Goal: Information Seeking & Learning: Learn about a topic

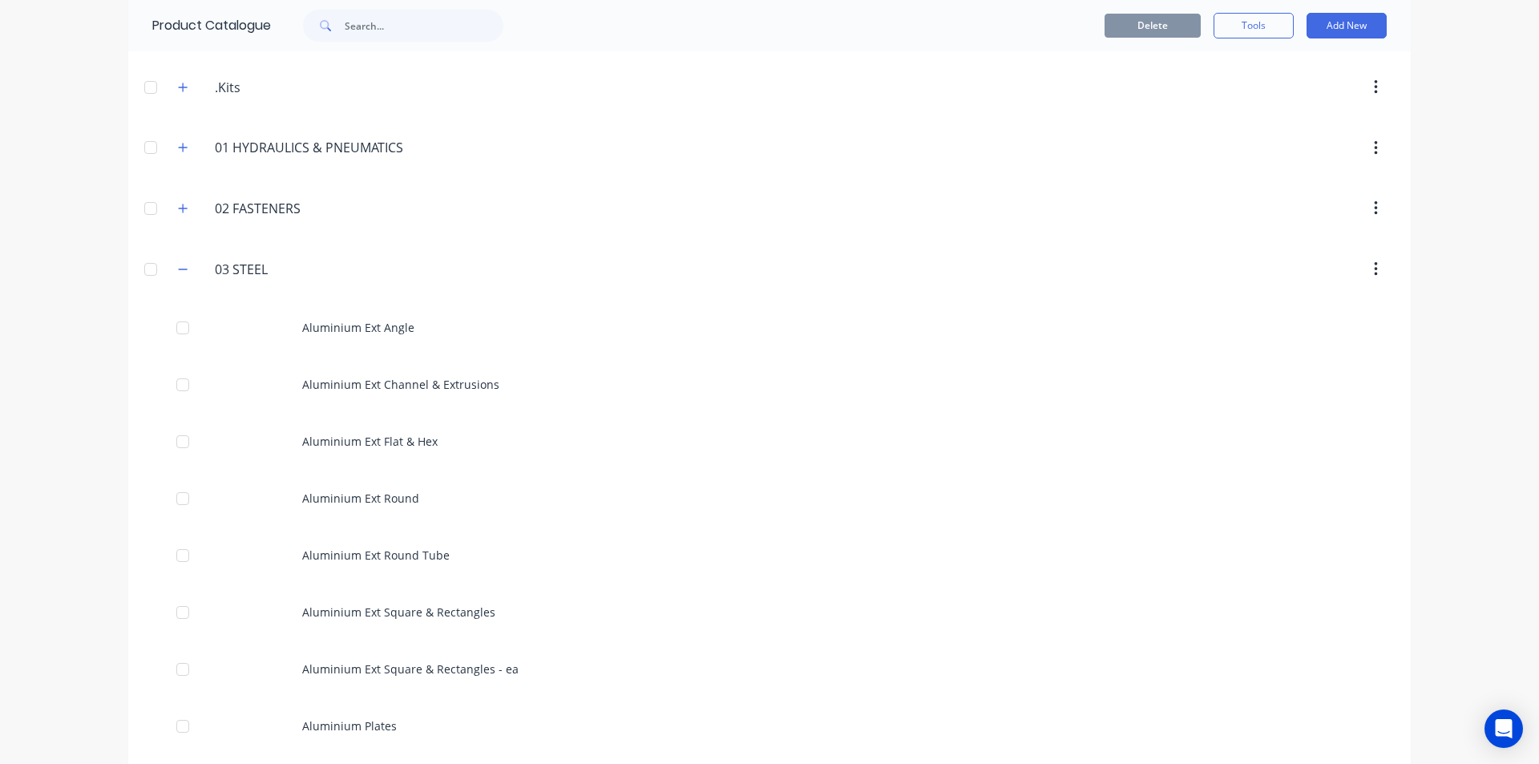
scroll to position [80, 0]
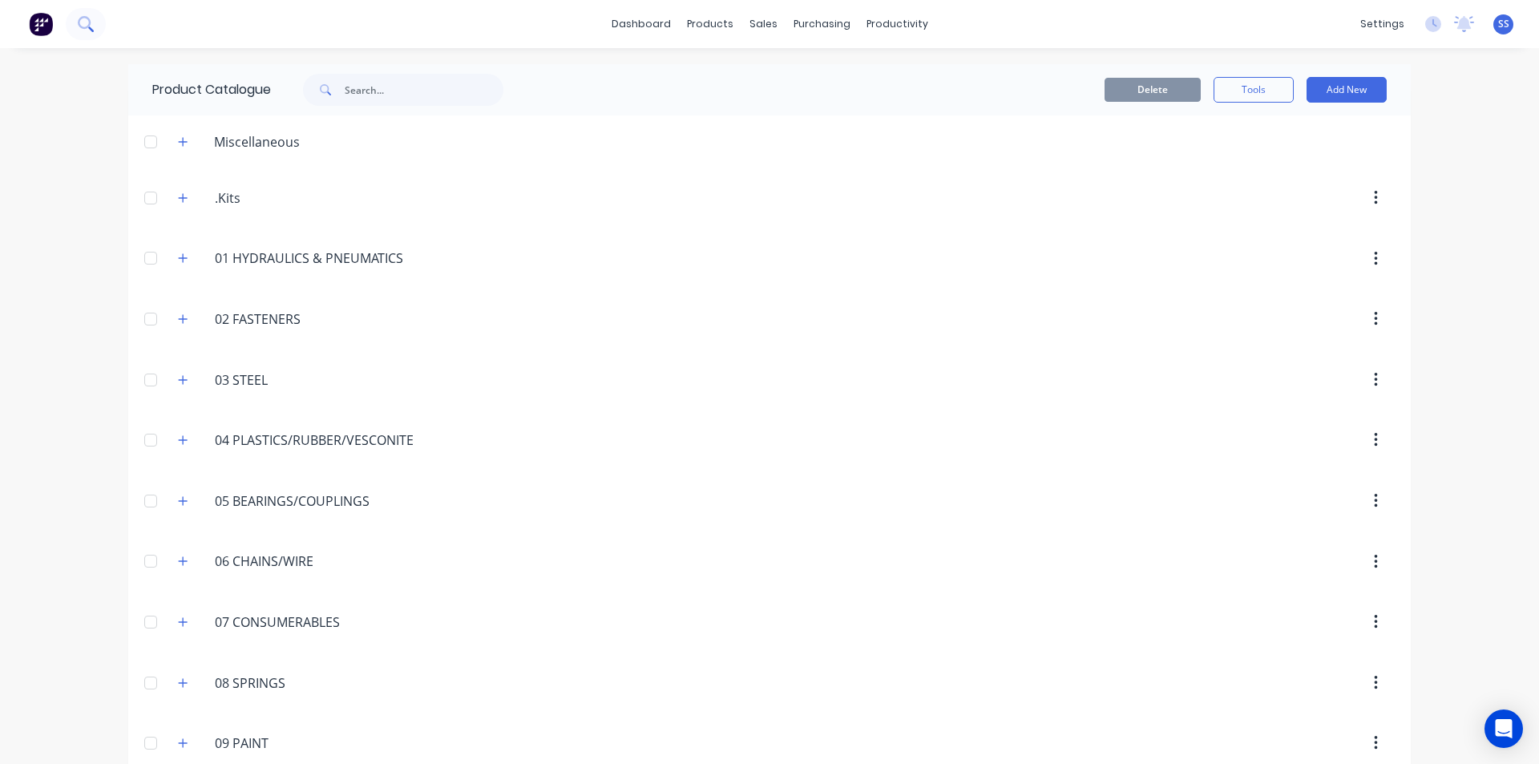
click at [88, 17] on icon at bounding box center [85, 23] width 15 height 15
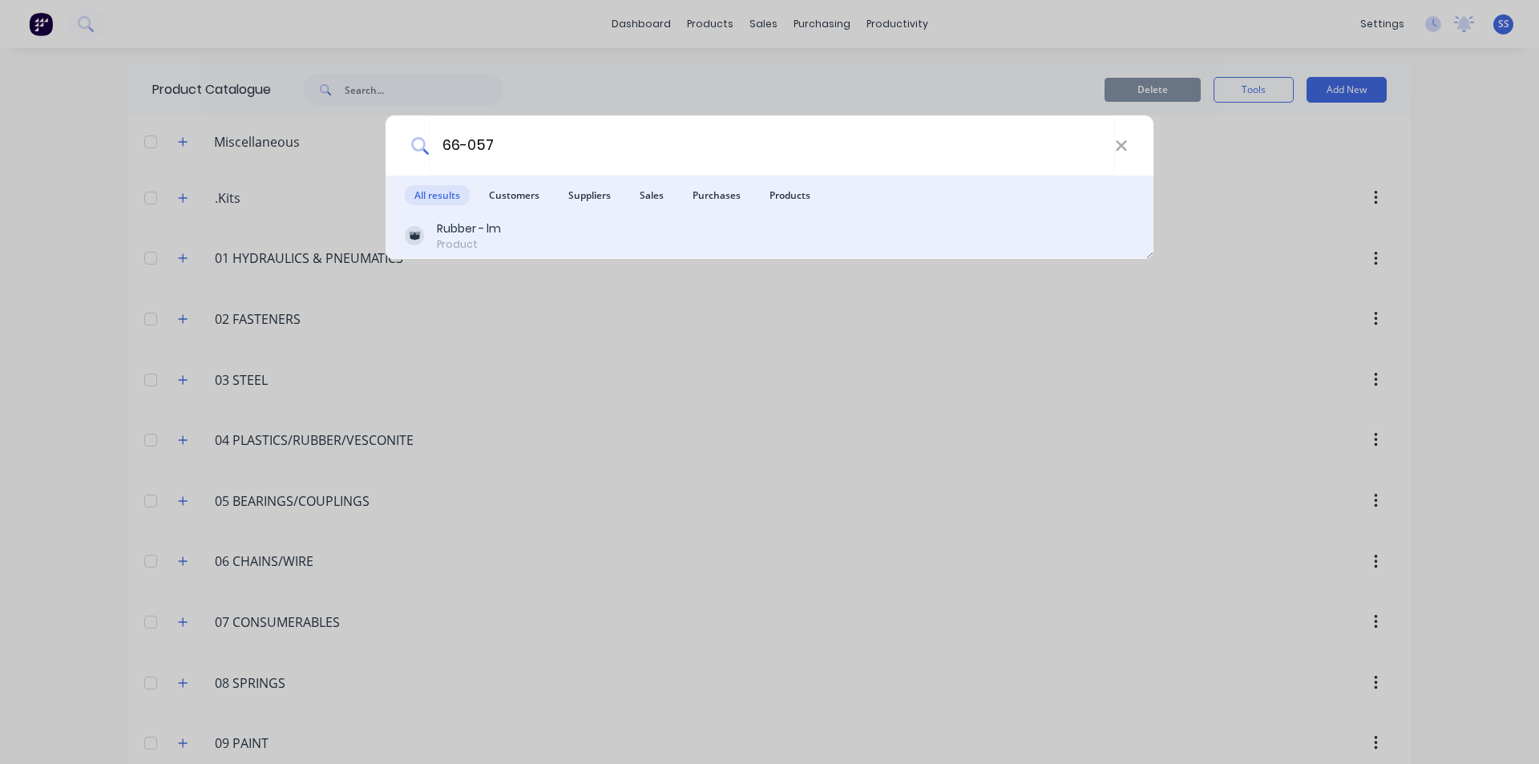
type input "66-057"
click at [487, 232] on div "Rubber - lm" at bounding box center [469, 228] width 64 height 17
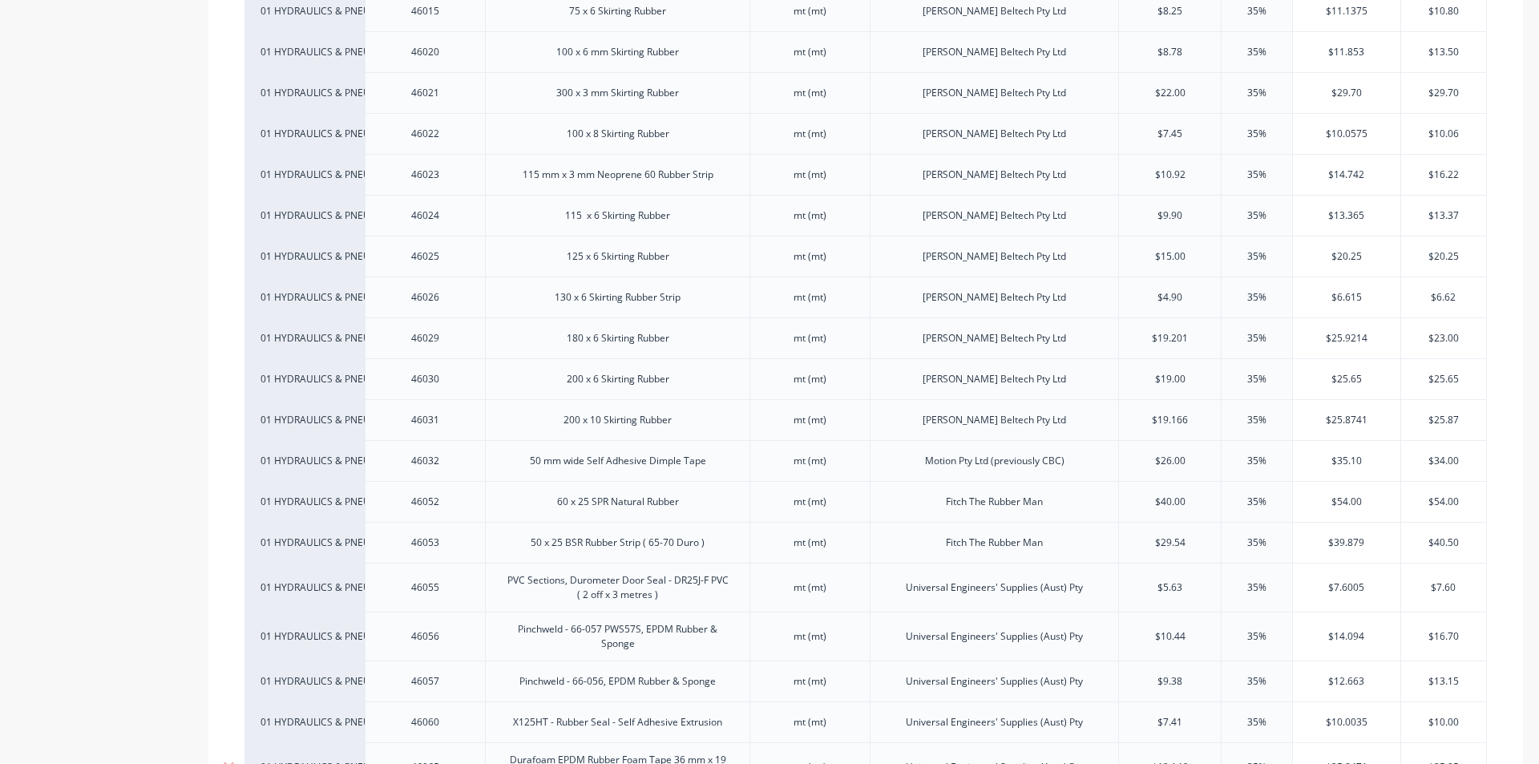
scroll to position [878, 0]
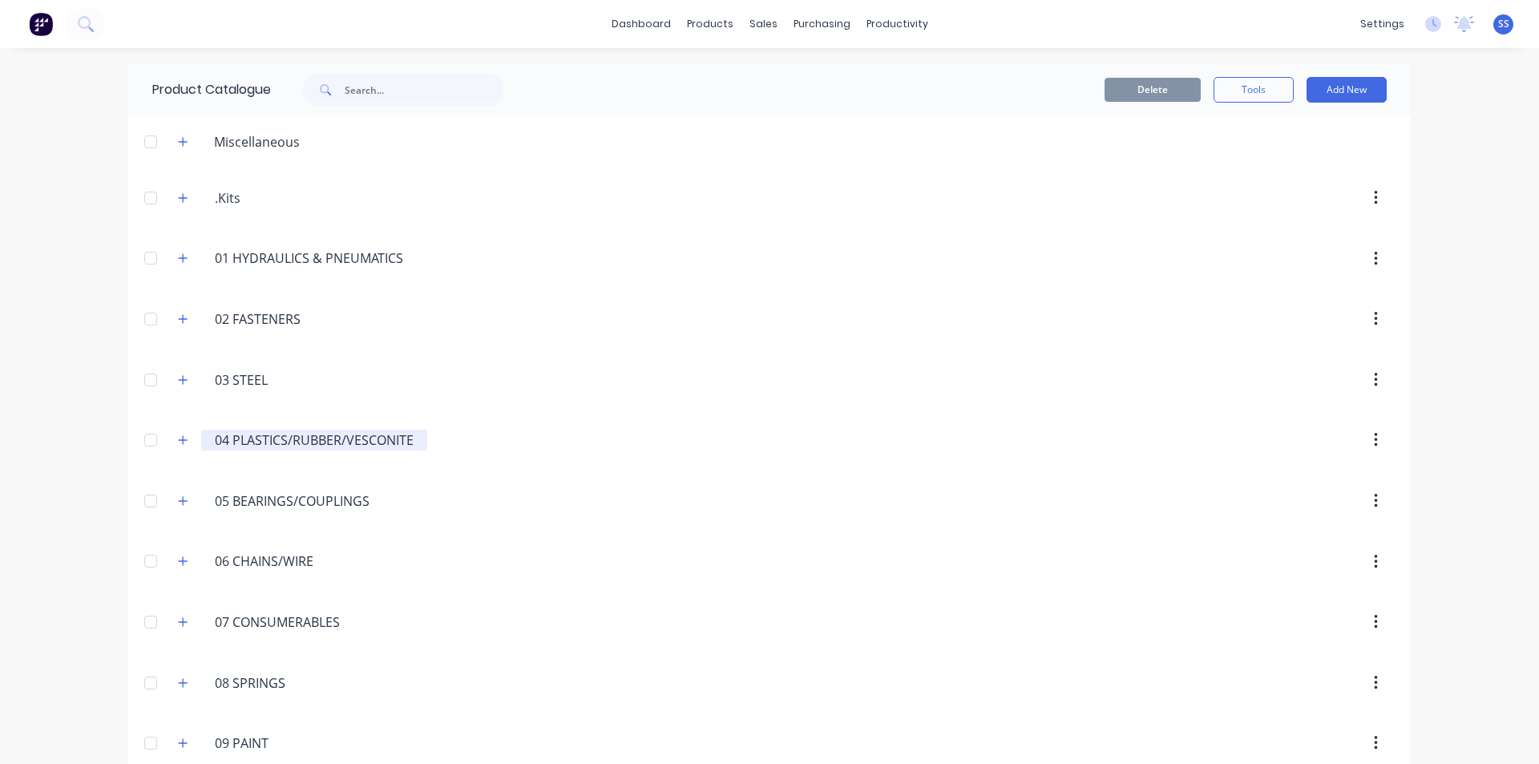
click at [296, 430] on input "04 PLASTICS/RUBBER/VESCONITE" at bounding box center [315, 439] width 200 height 19
click at [173, 430] on button "button" at bounding box center [183, 440] width 20 height 20
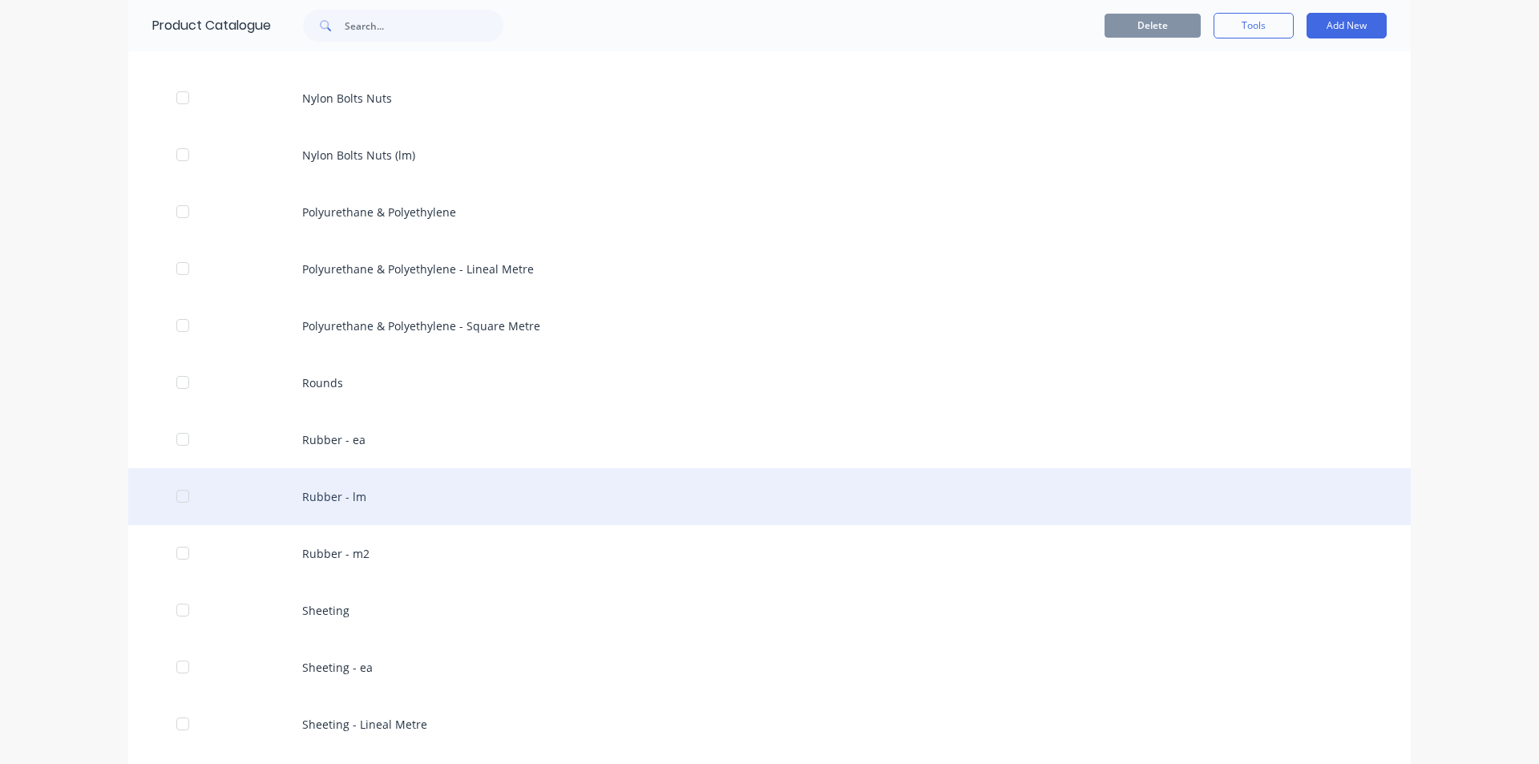
scroll to position [641, 0]
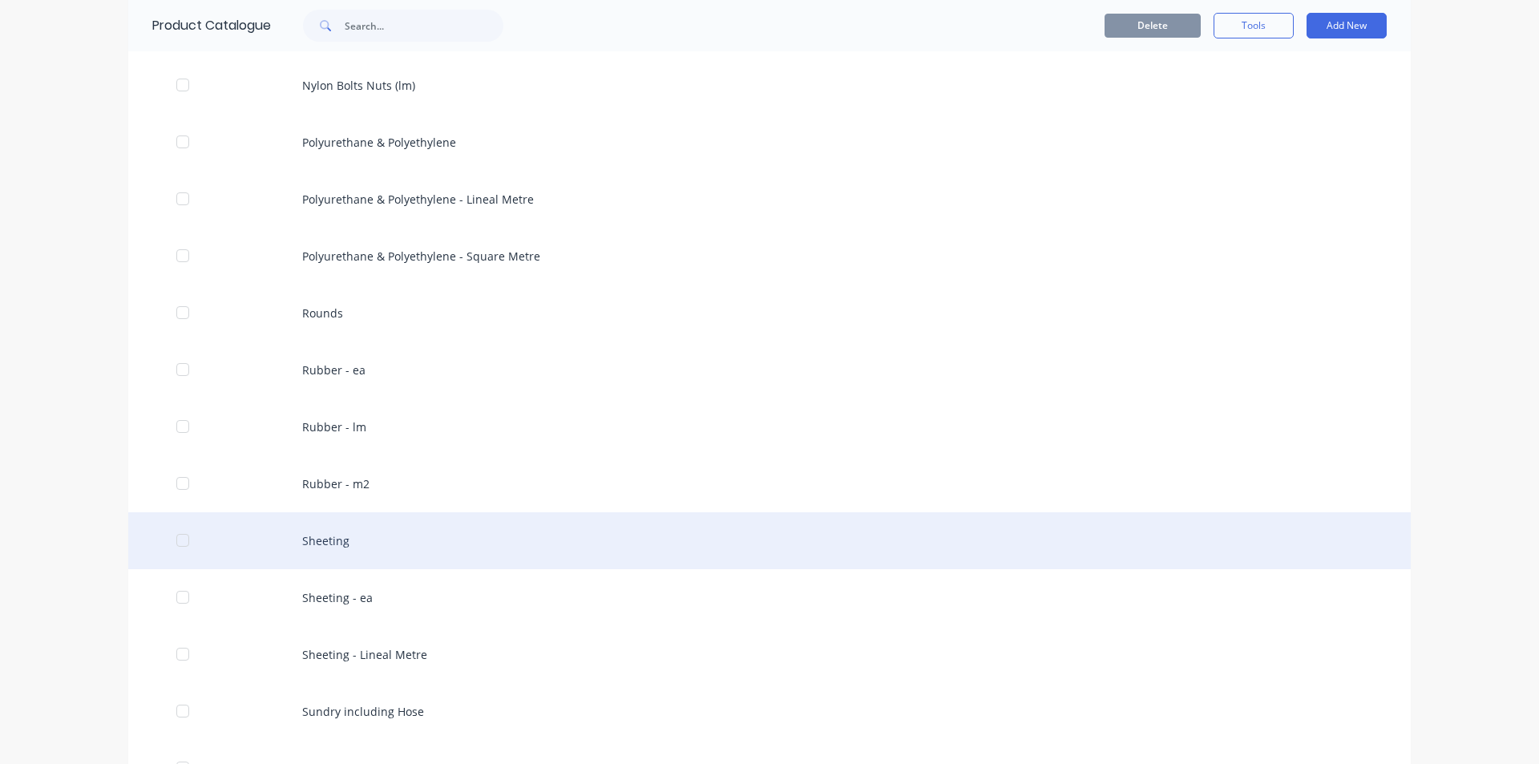
click at [331, 544] on div "Sheeting" at bounding box center [769, 540] width 1282 height 57
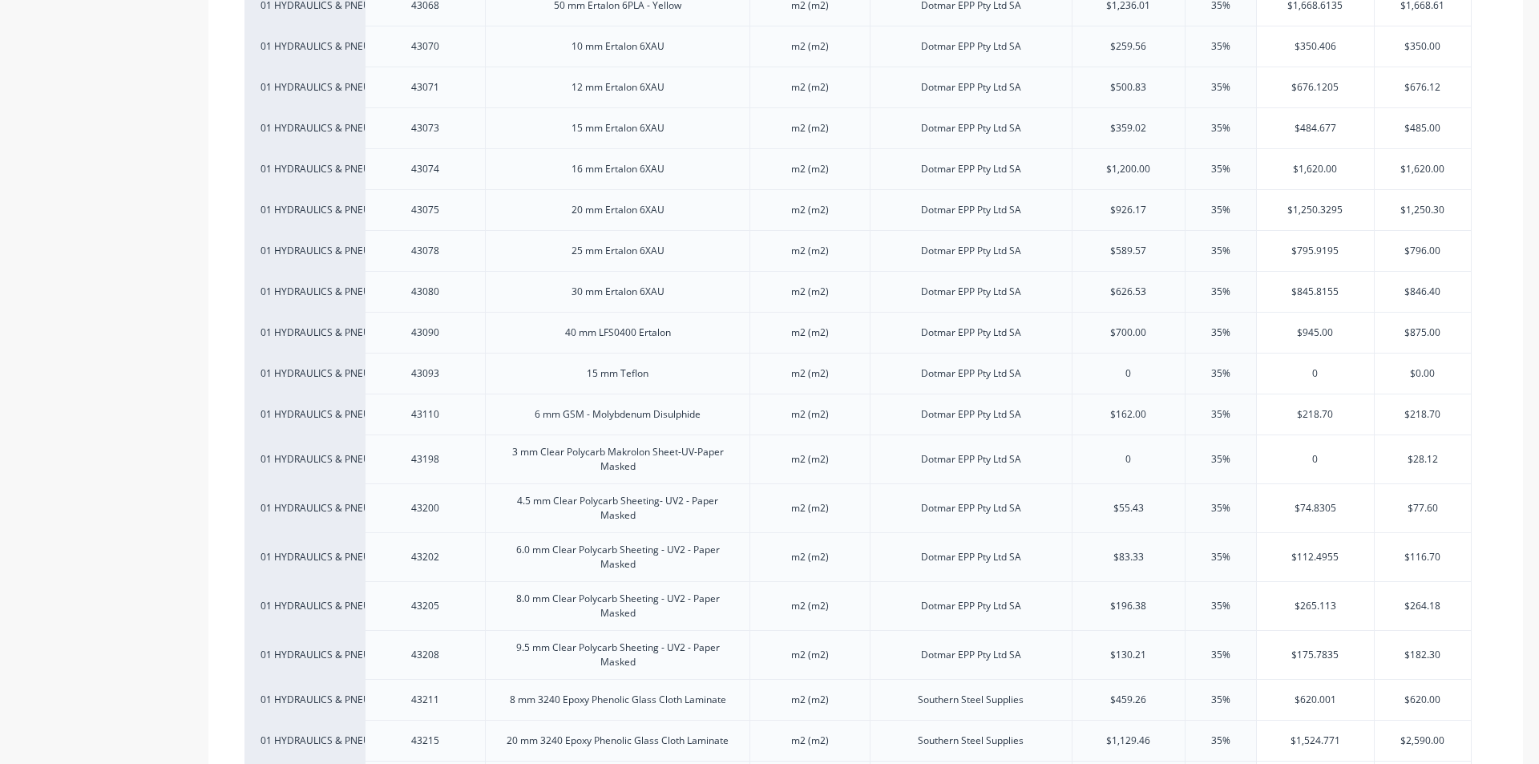
scroll to position [2244, 0]
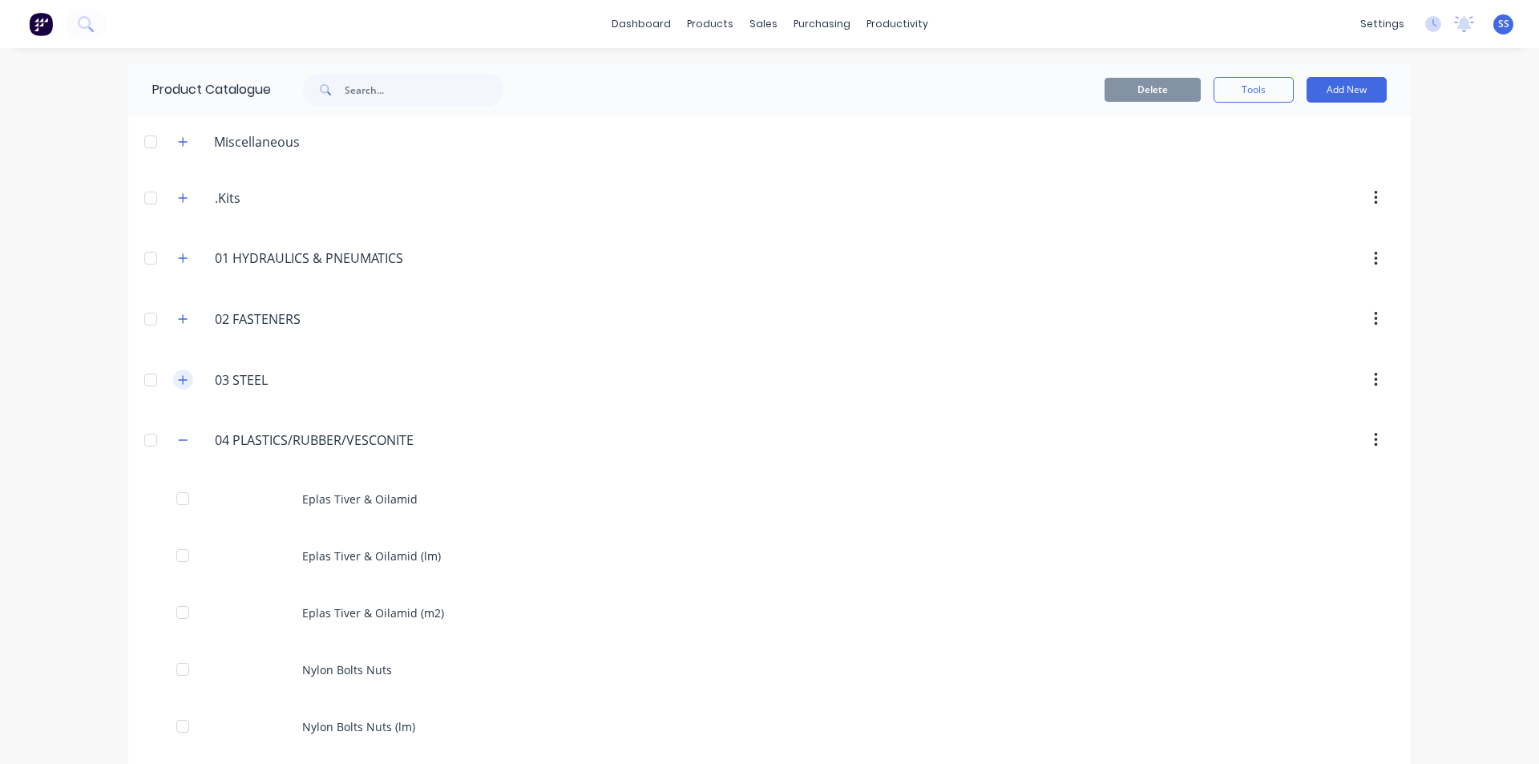
click at [179, 380] on icon "button" at bounding box center [183, 379] width 9 height 9
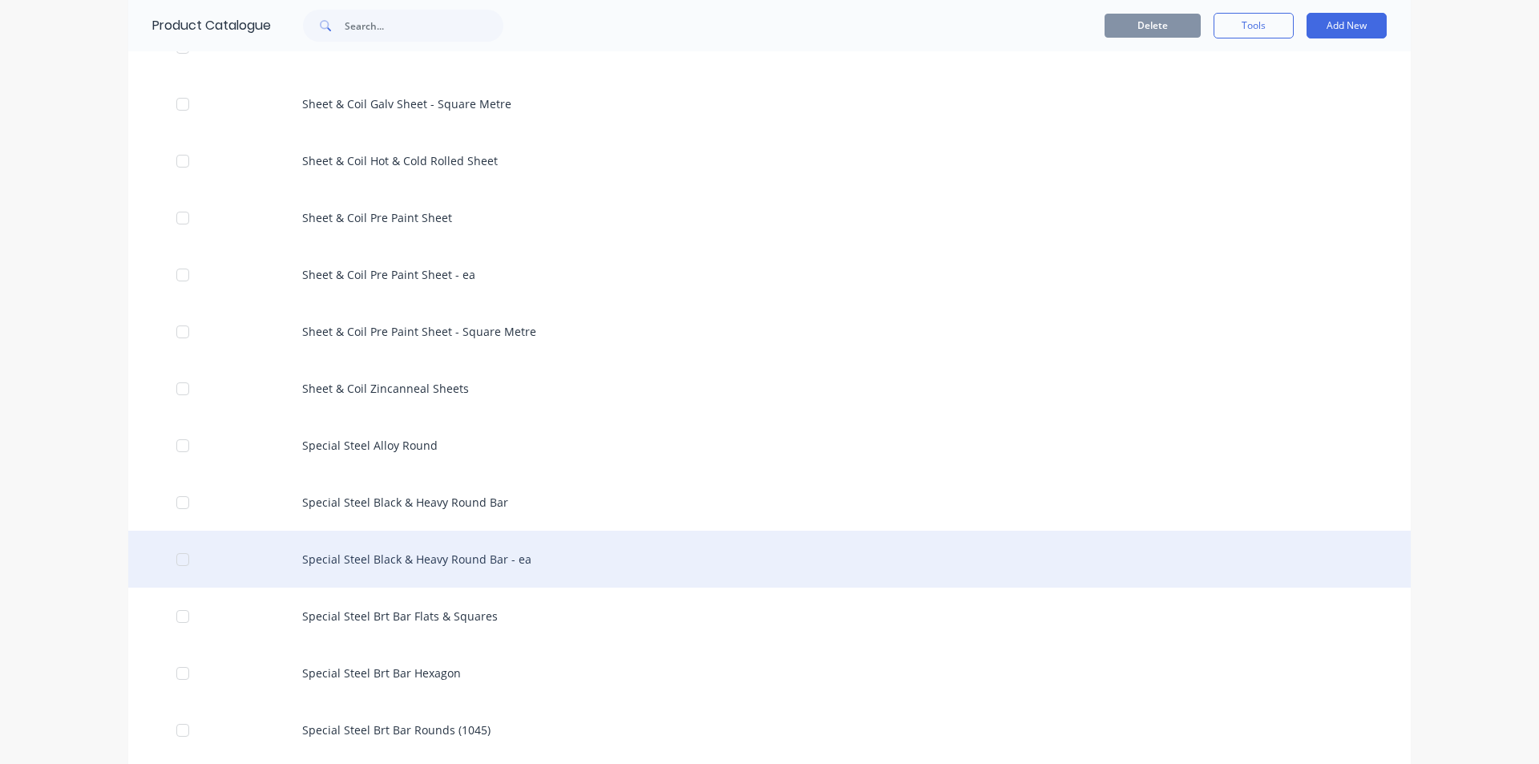
scroll to position [2725, 0]
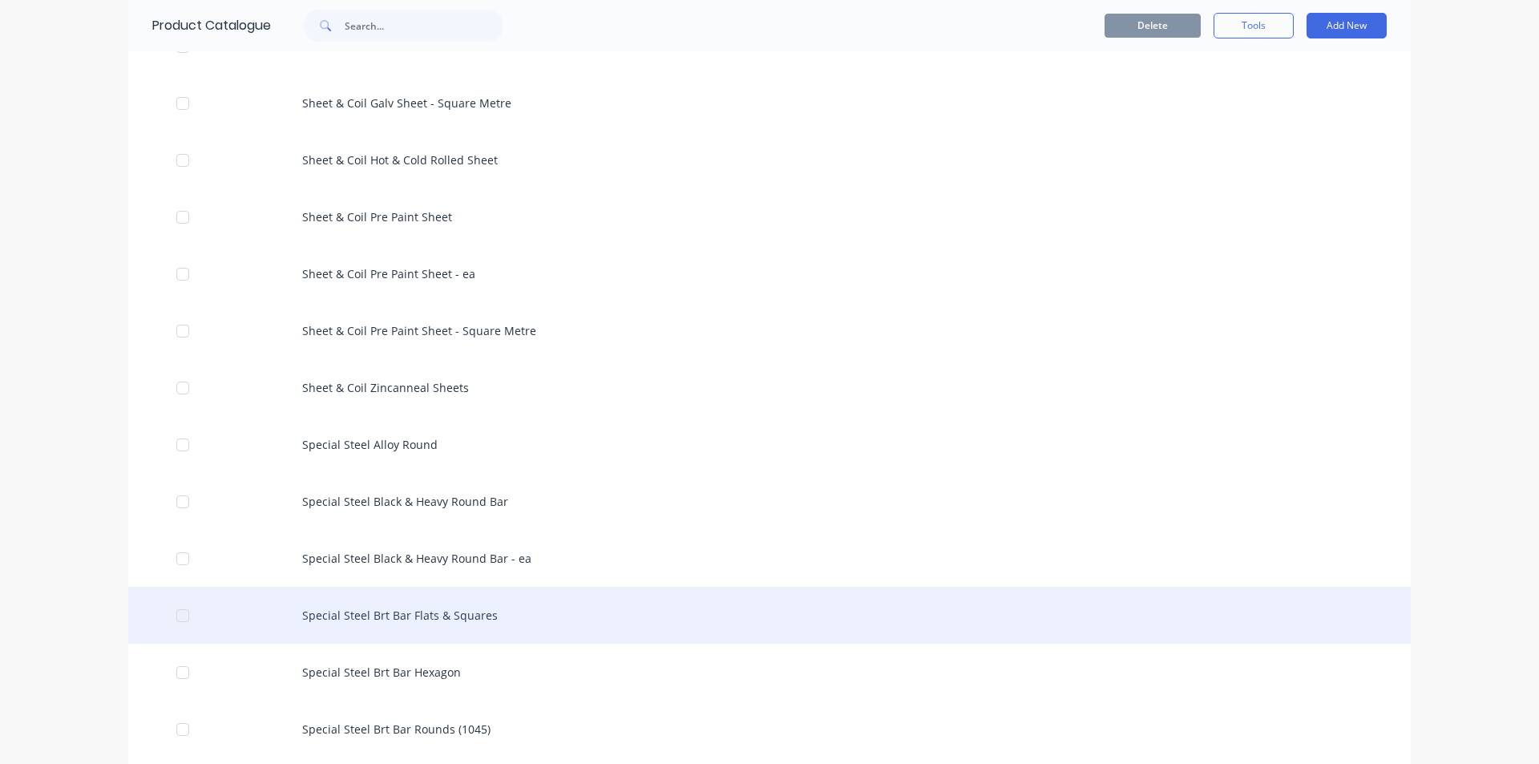
click at [447, 611] on div "Special Steel Brt Bar Flats & Squares" at bounding box center [769, 615] width 1282 height 57
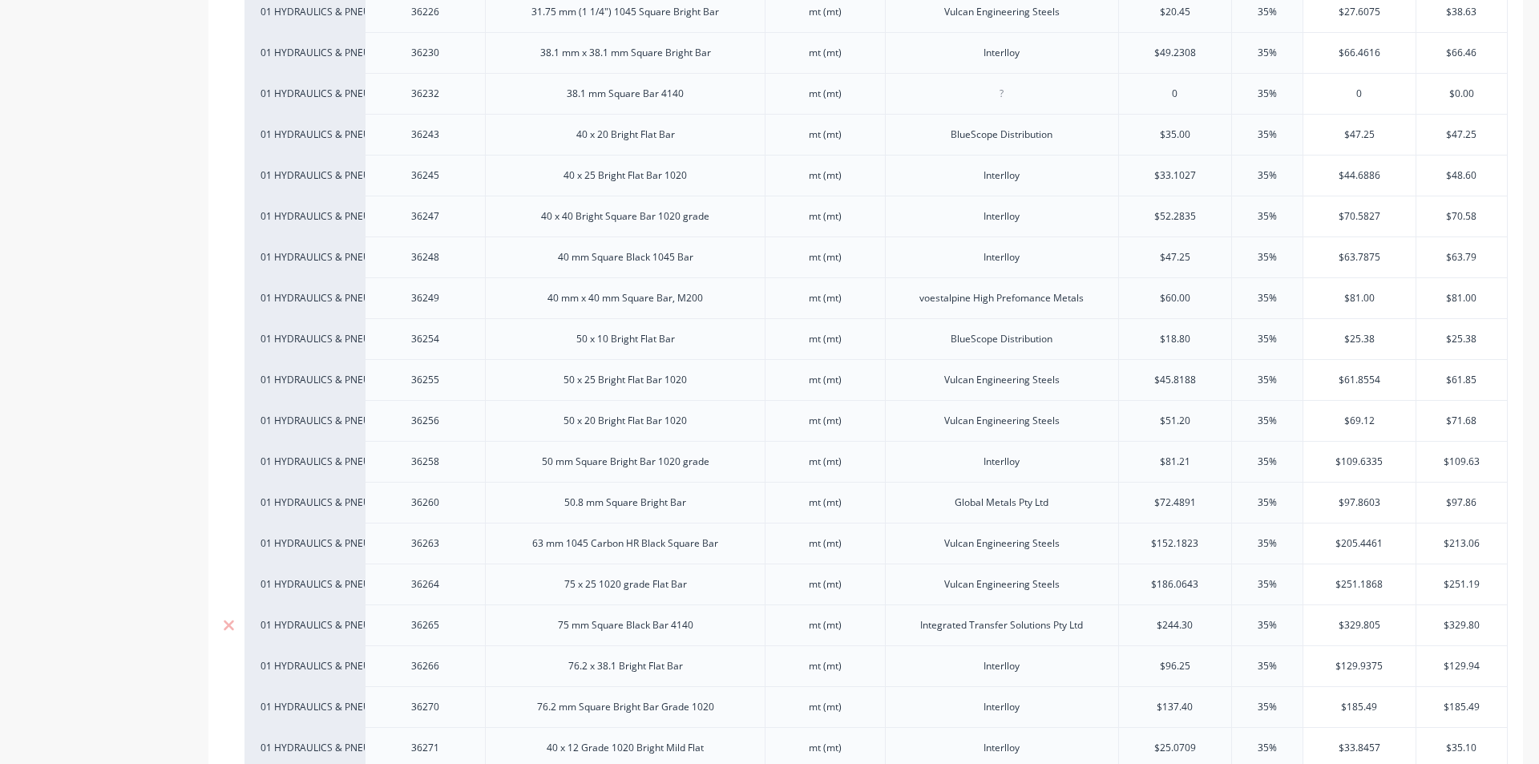
scroll to position [801, 0]
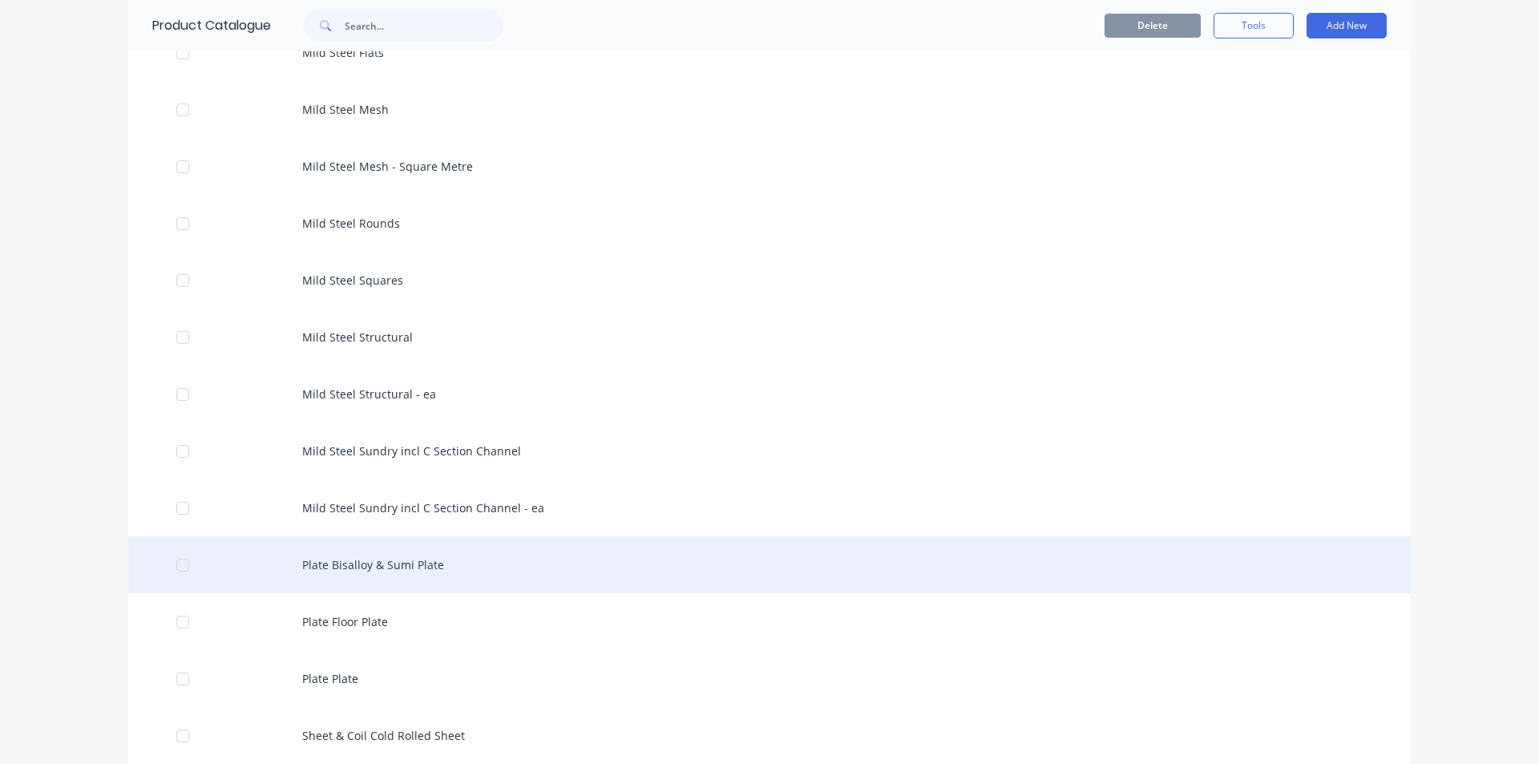
scroll to position [1923, 0]
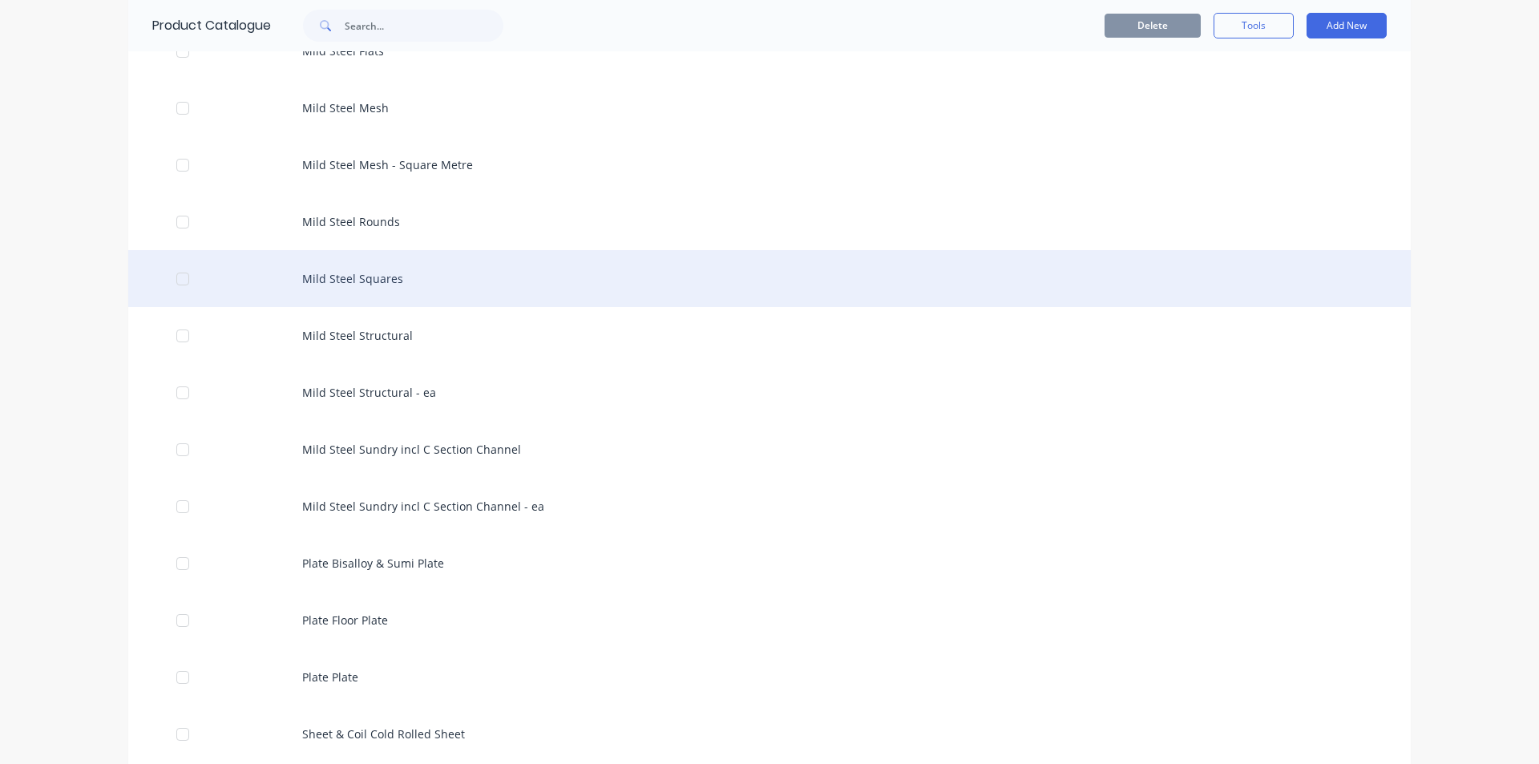
click at [356, 282] on div "Mild Steel Squares" at bounding box center [769, 278] width 1282 height 57
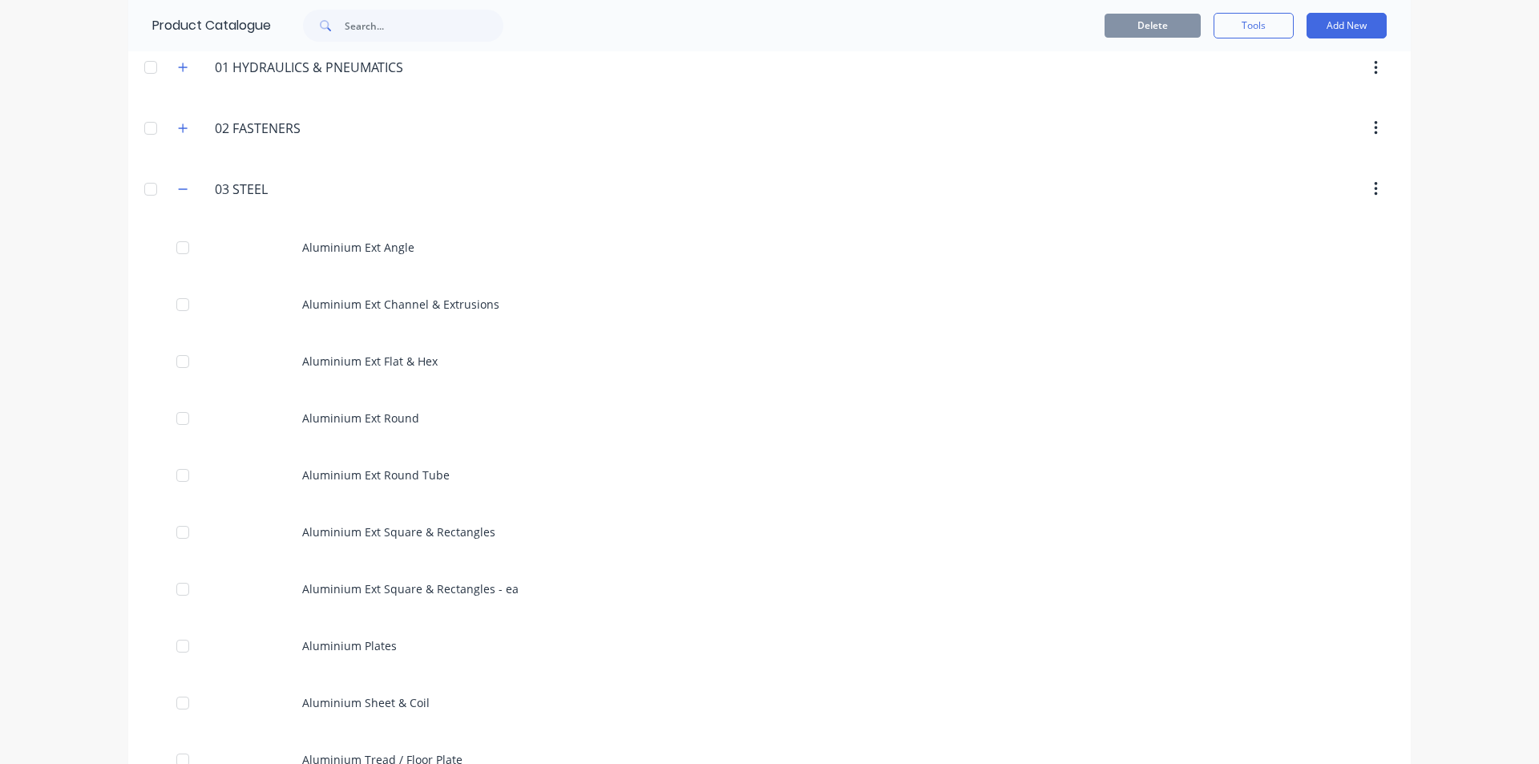
scroll to position [160, 0]
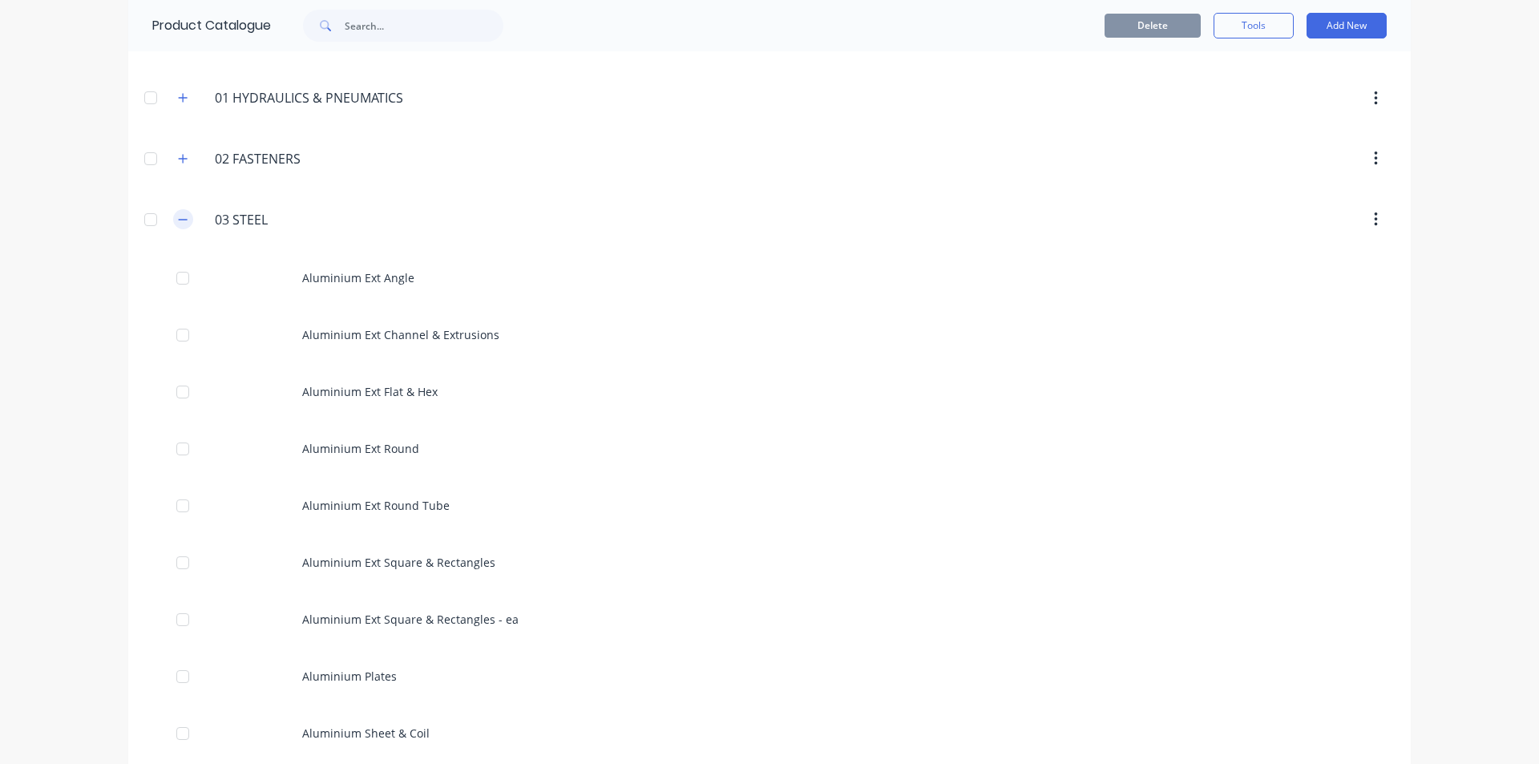
click at [178, 220] on icon "button" at bounding box center [183, 219] width 10 height 11
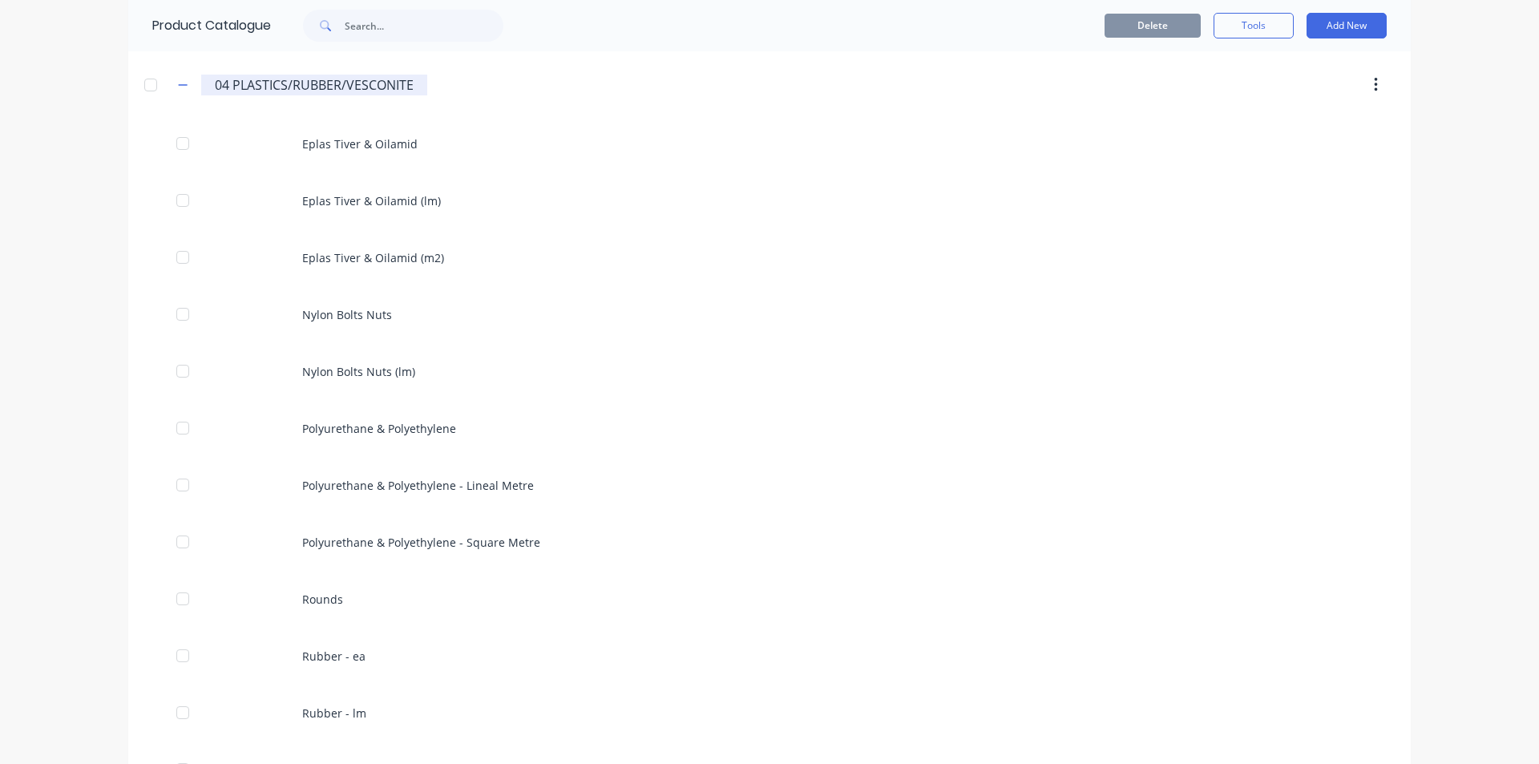
scroll to position [321, 0]
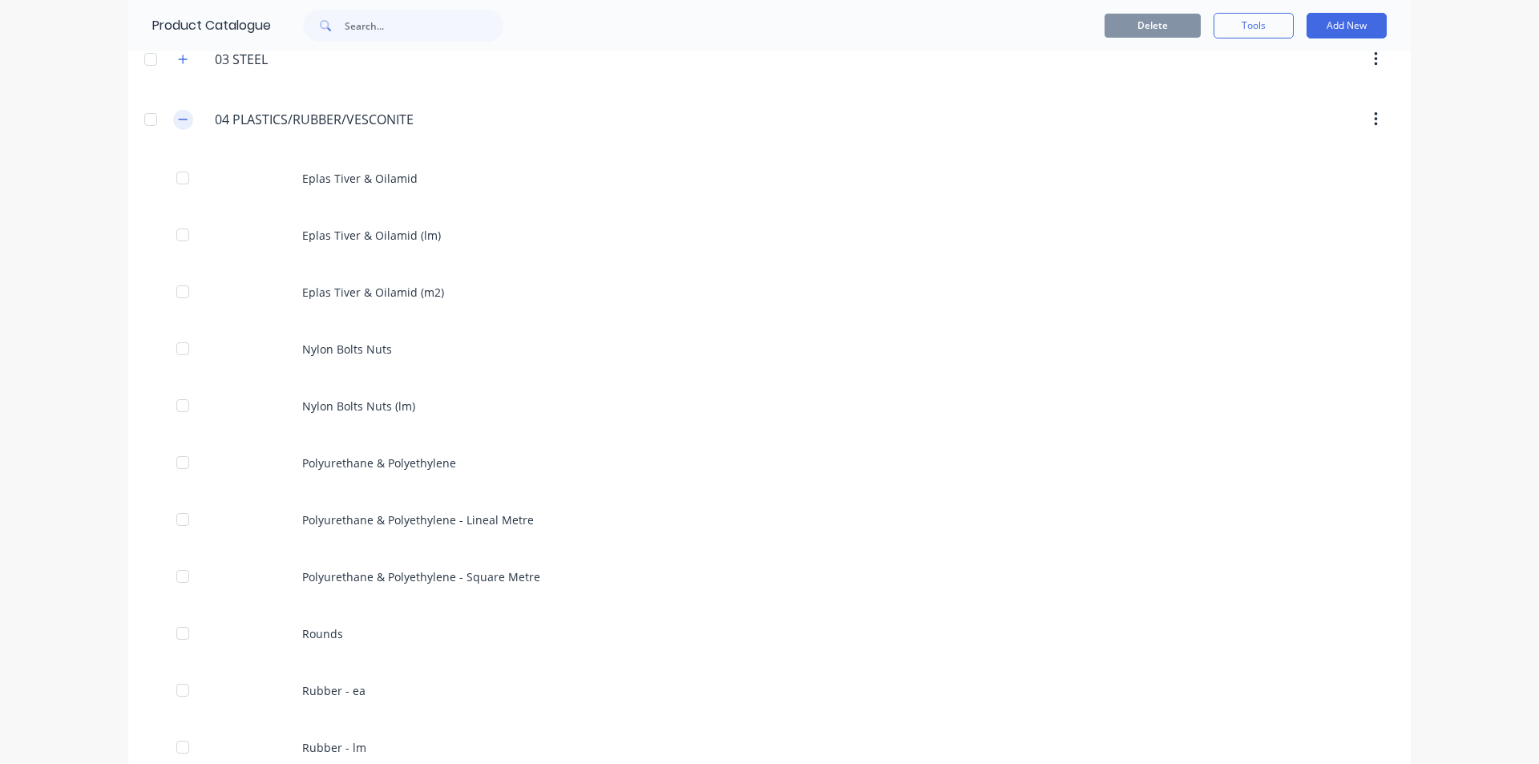
click at [178, 114] on icon "button" at bounding box center [183, 119] width 10 height 11
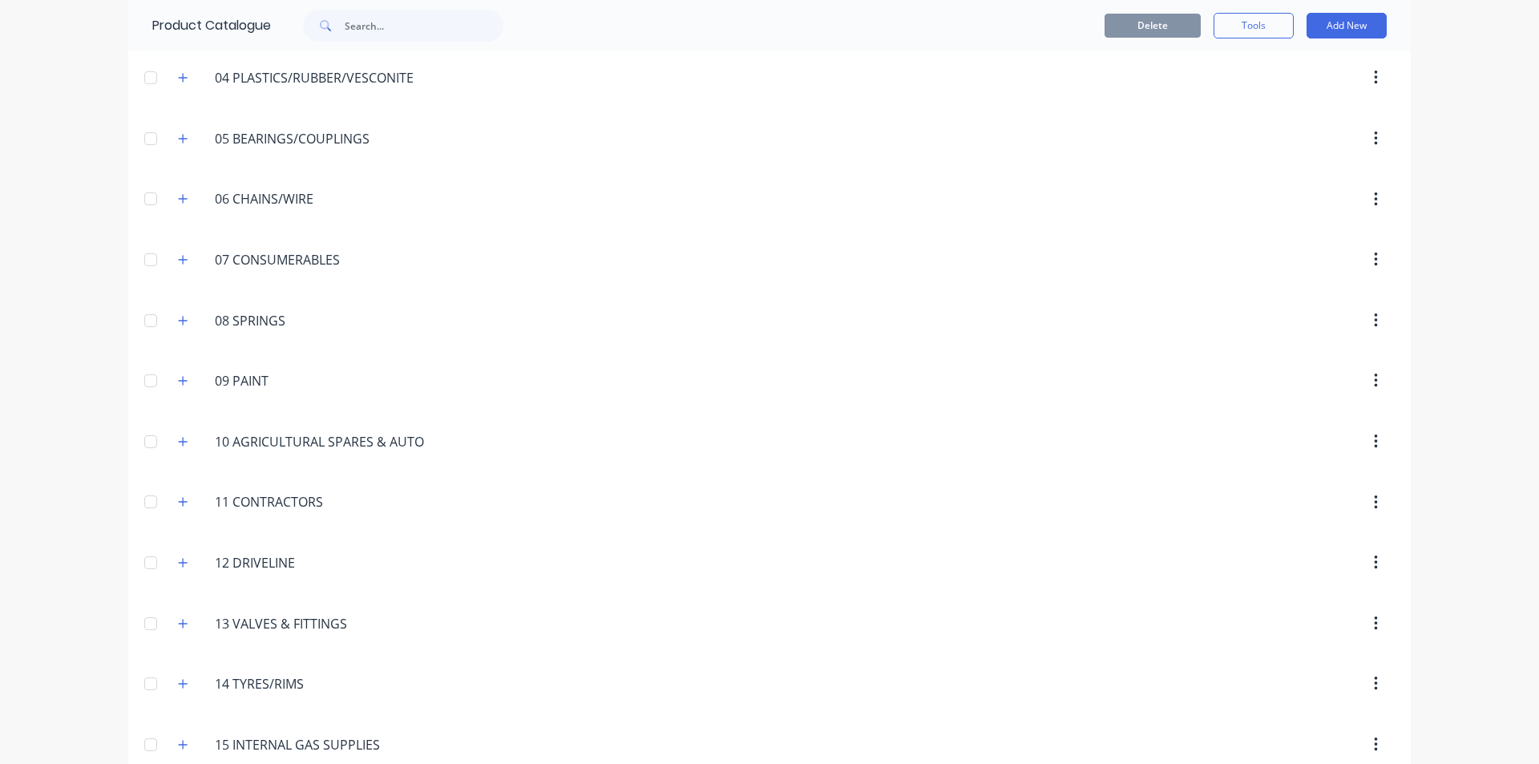
scroll to position [401, 0]
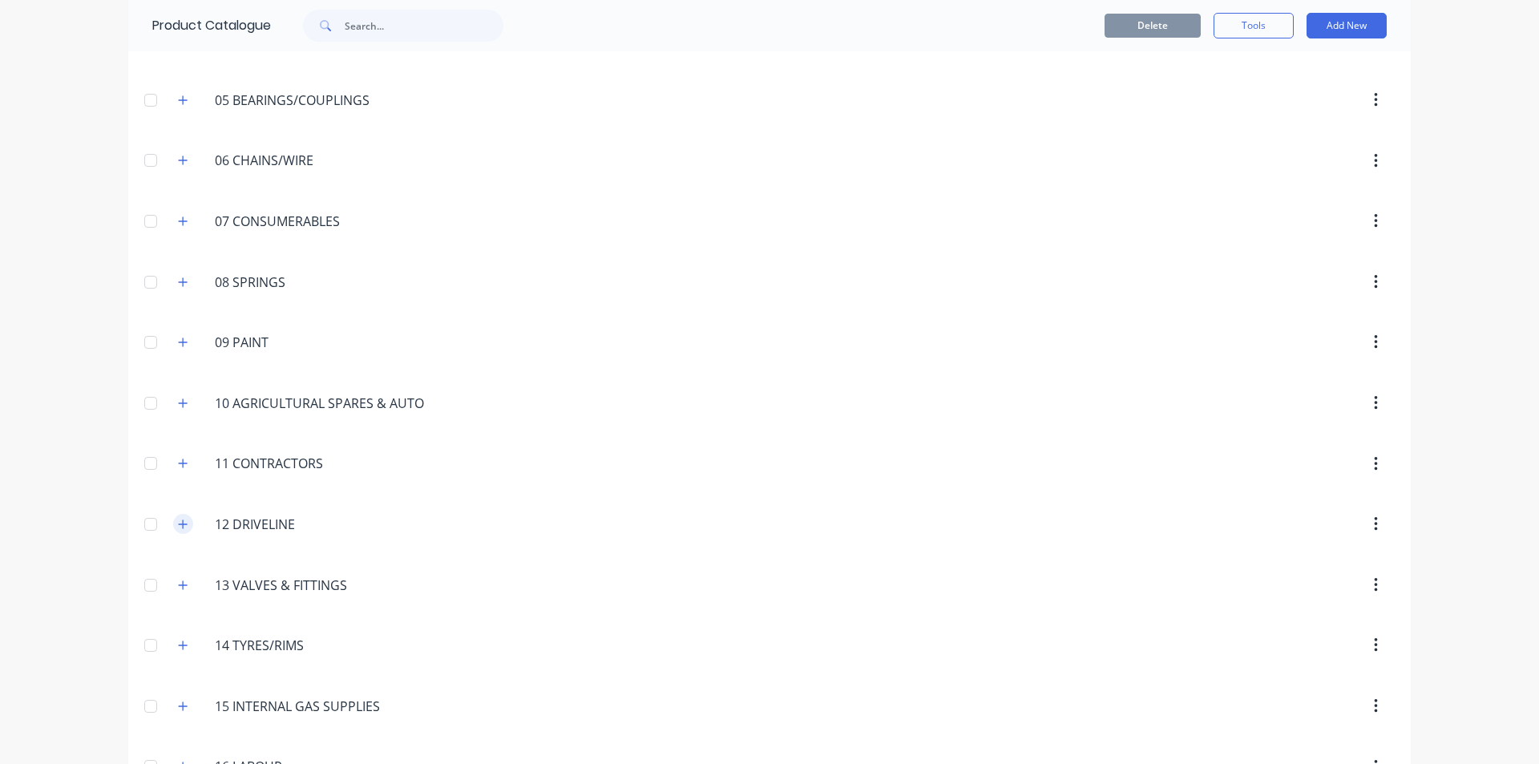
click at [178, 517] on button "button" at bounding box center [183, 524] width 20 height 20
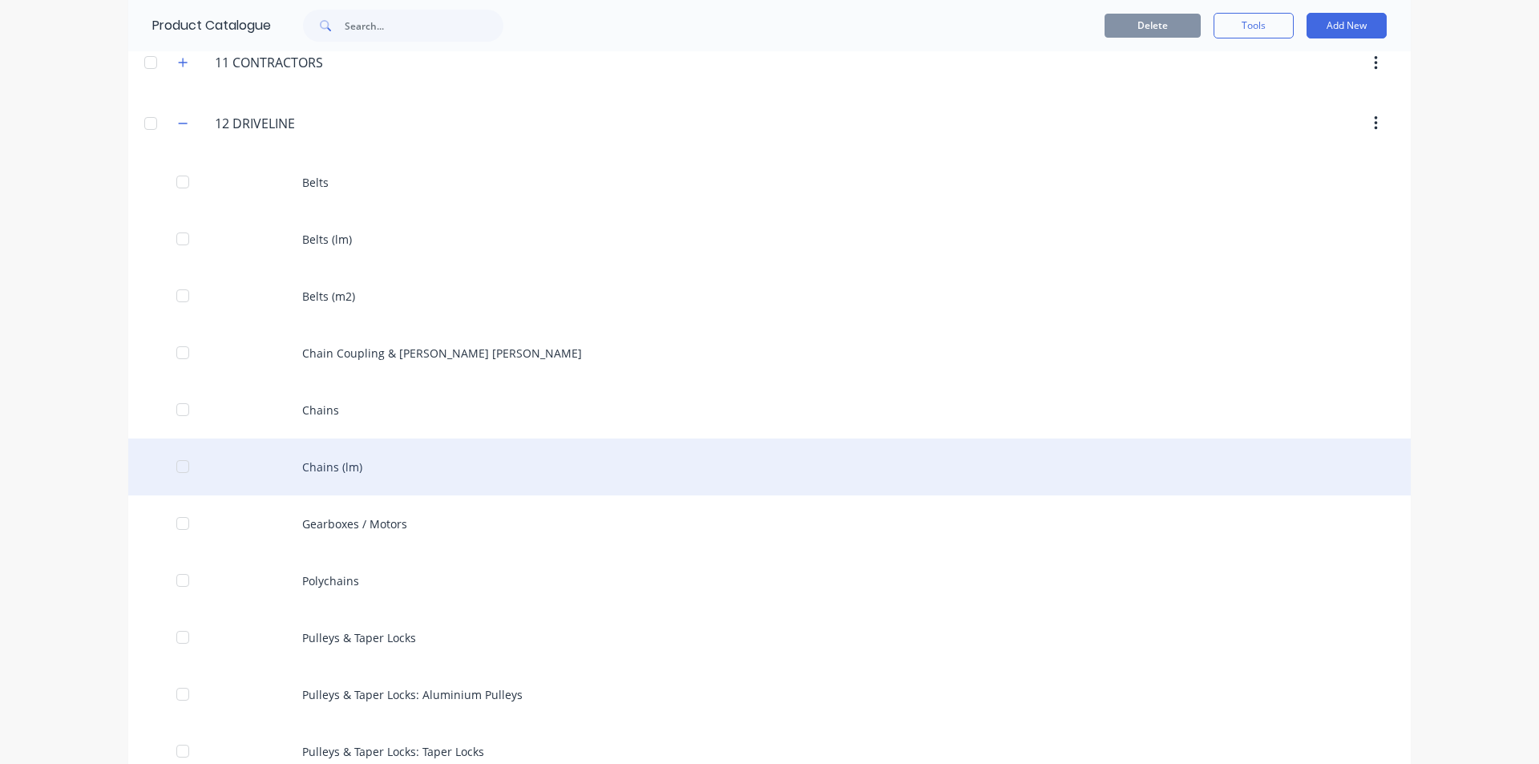
scroll to position [721, 0]
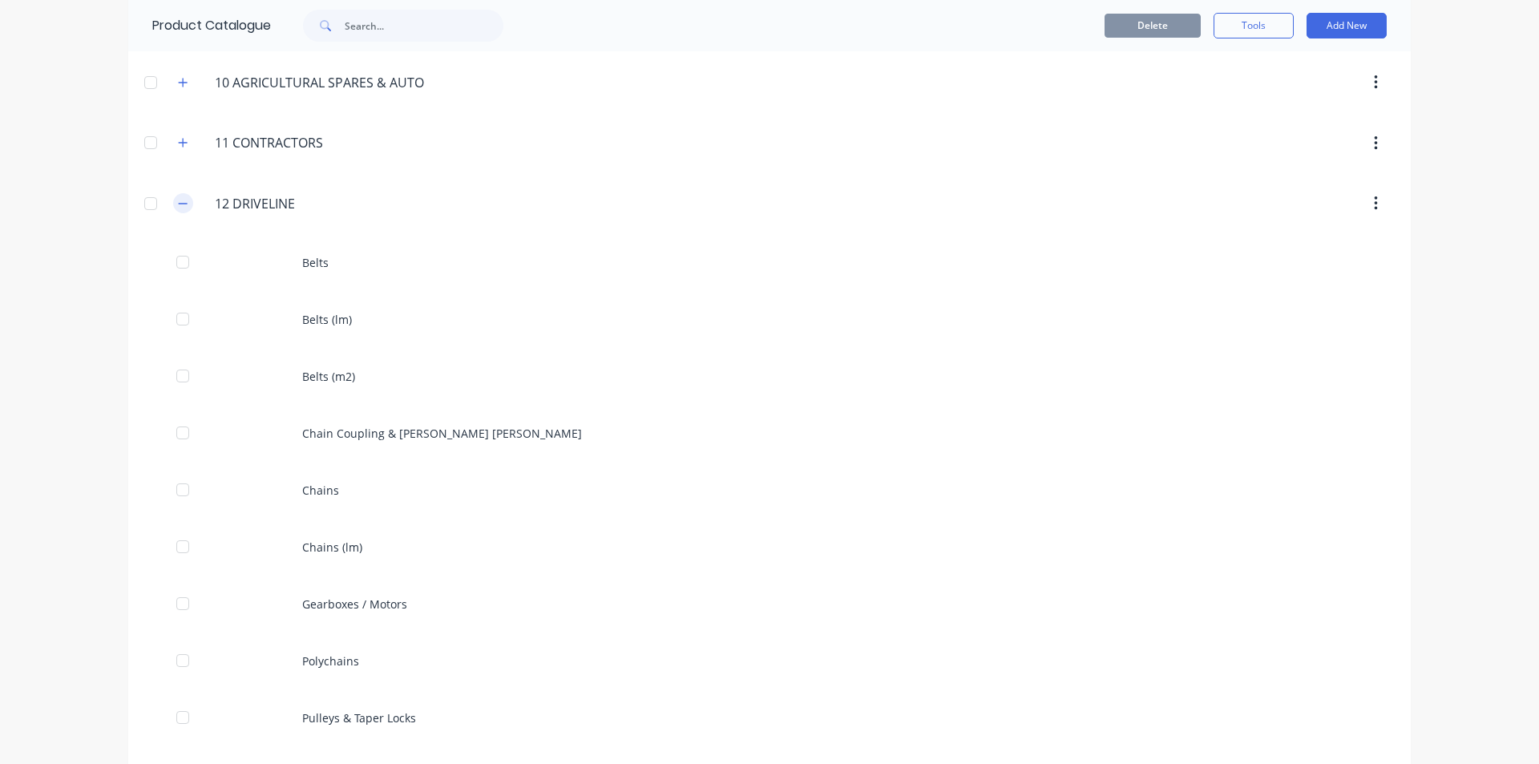
click at [178, 201] on icon "button" at bounding box center [183, 203] width 10 height 11
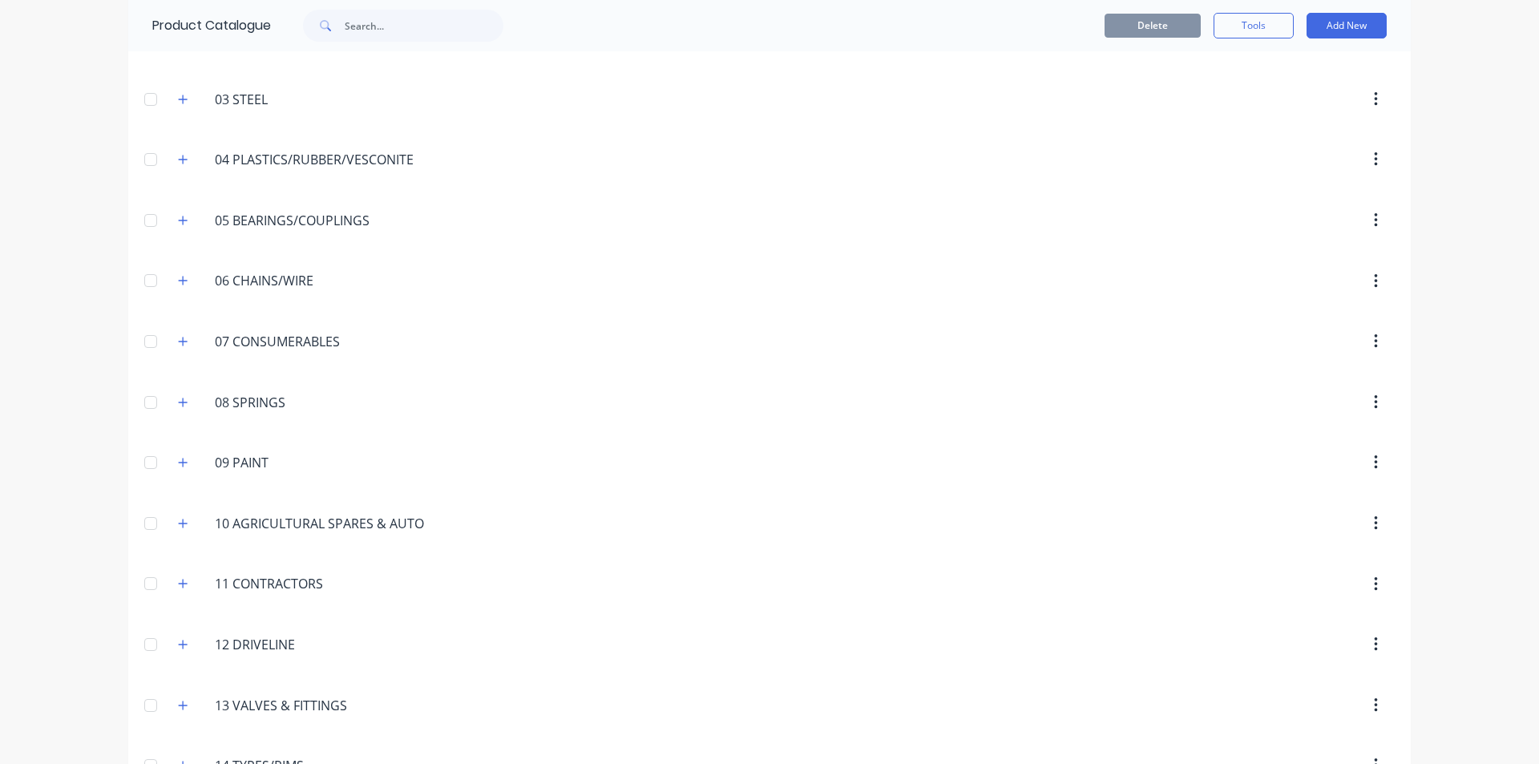
scroll to position [240, 0]
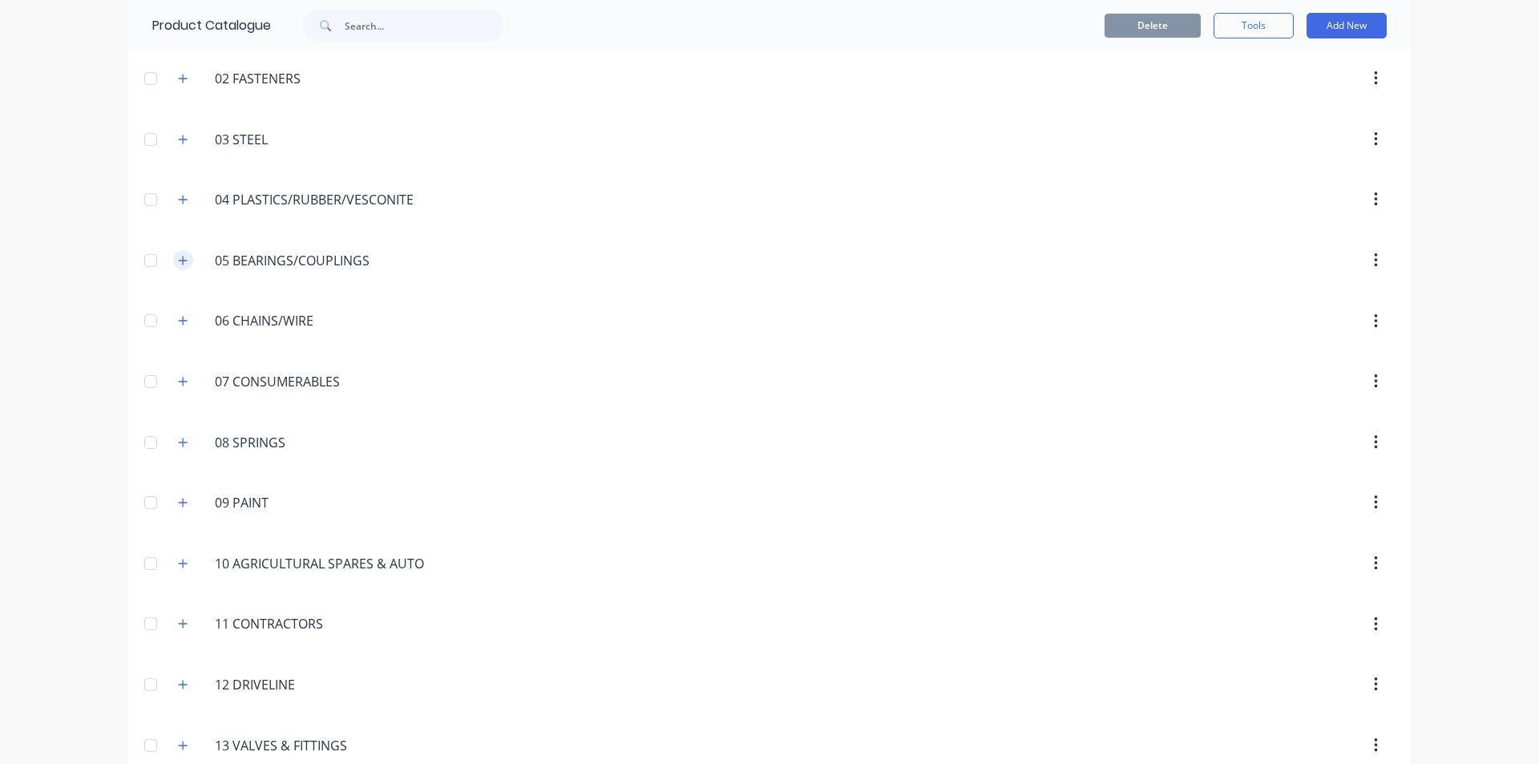
click at [179, 260] on icon "button" at bounding box center [183, 260] width 9 height 9
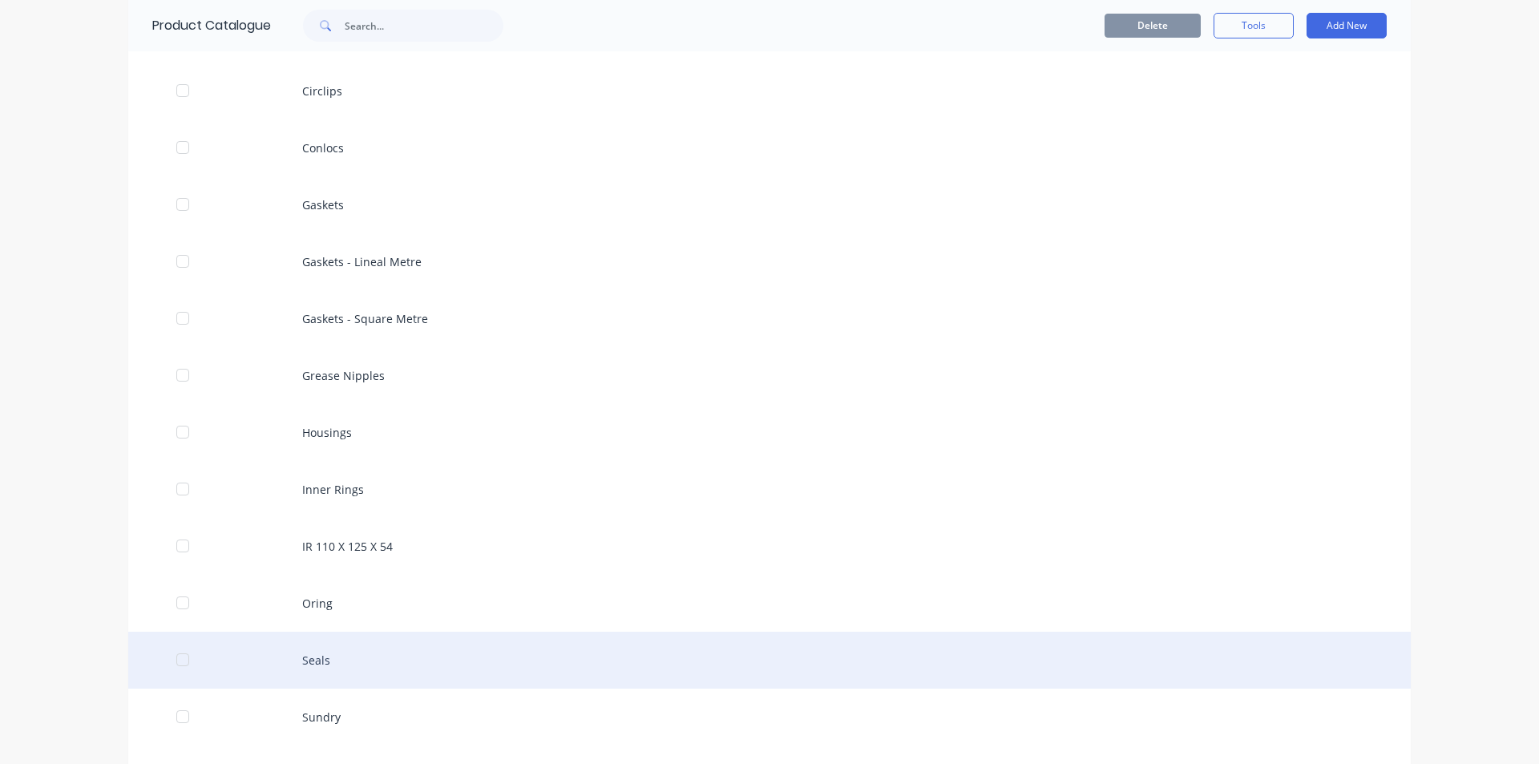
scroll to position [721, 0]
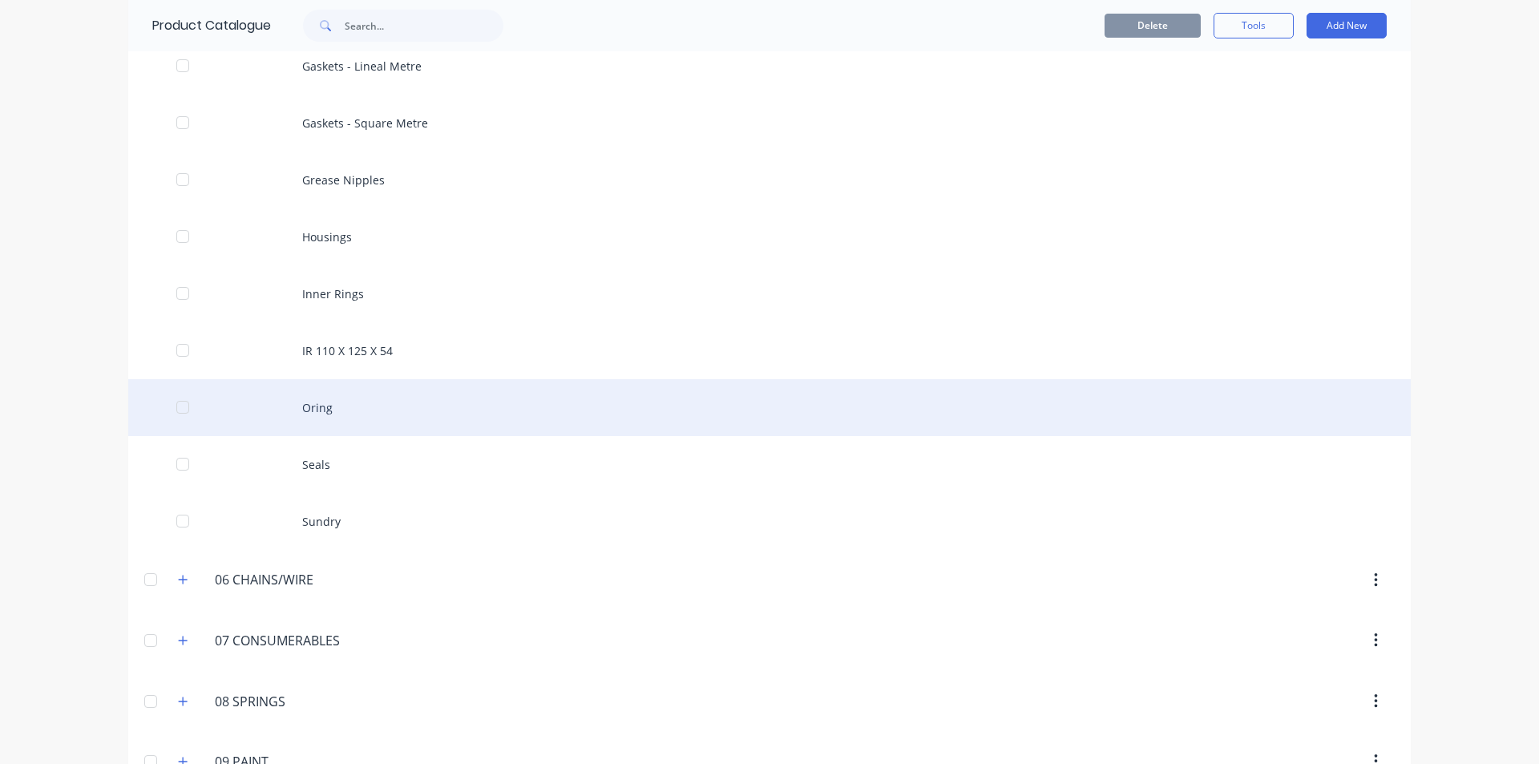
click at [308, 406] on div "Oring" at bounding box center [769, 407] width 1282 height 57
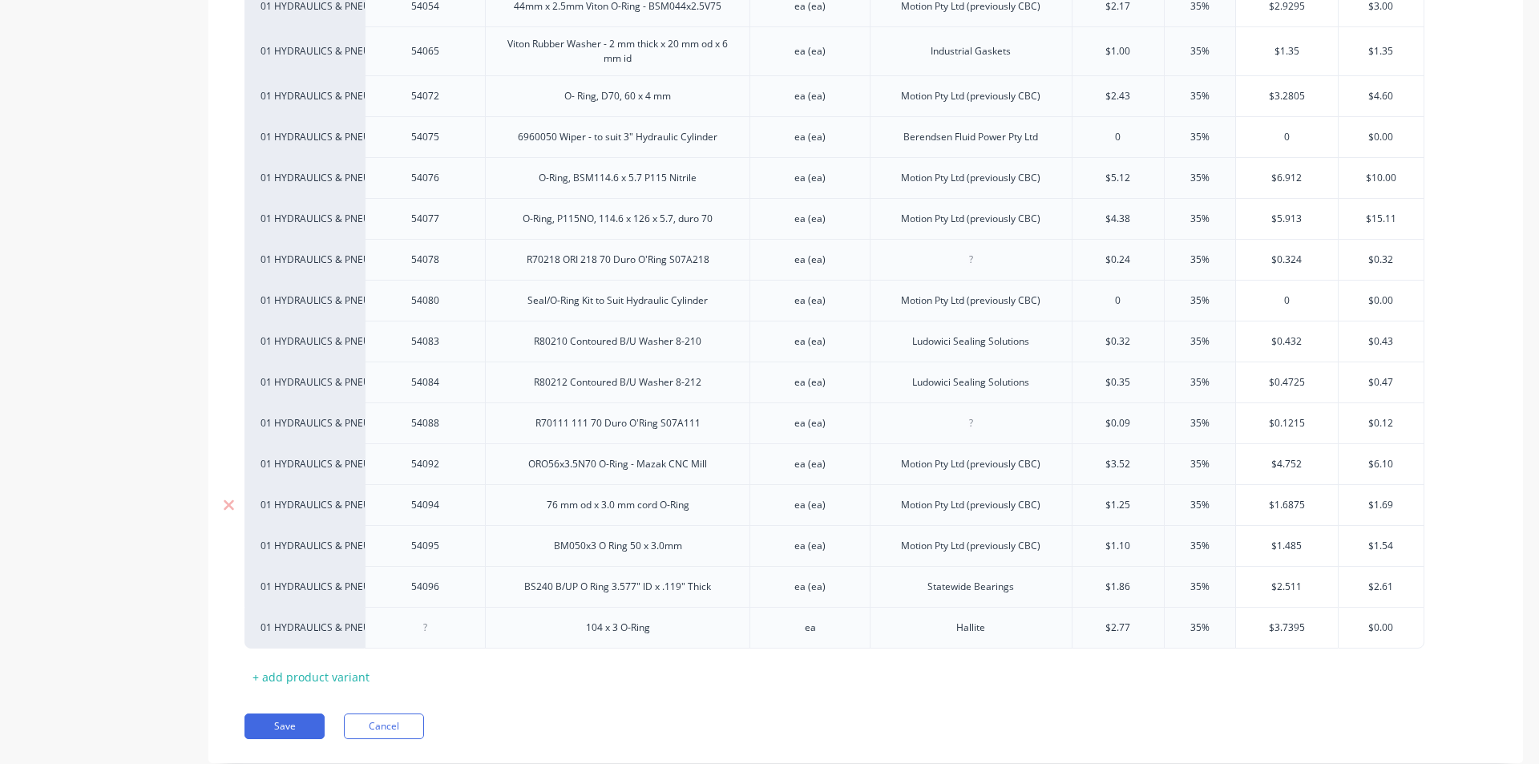
scroll to position [1689, 0]
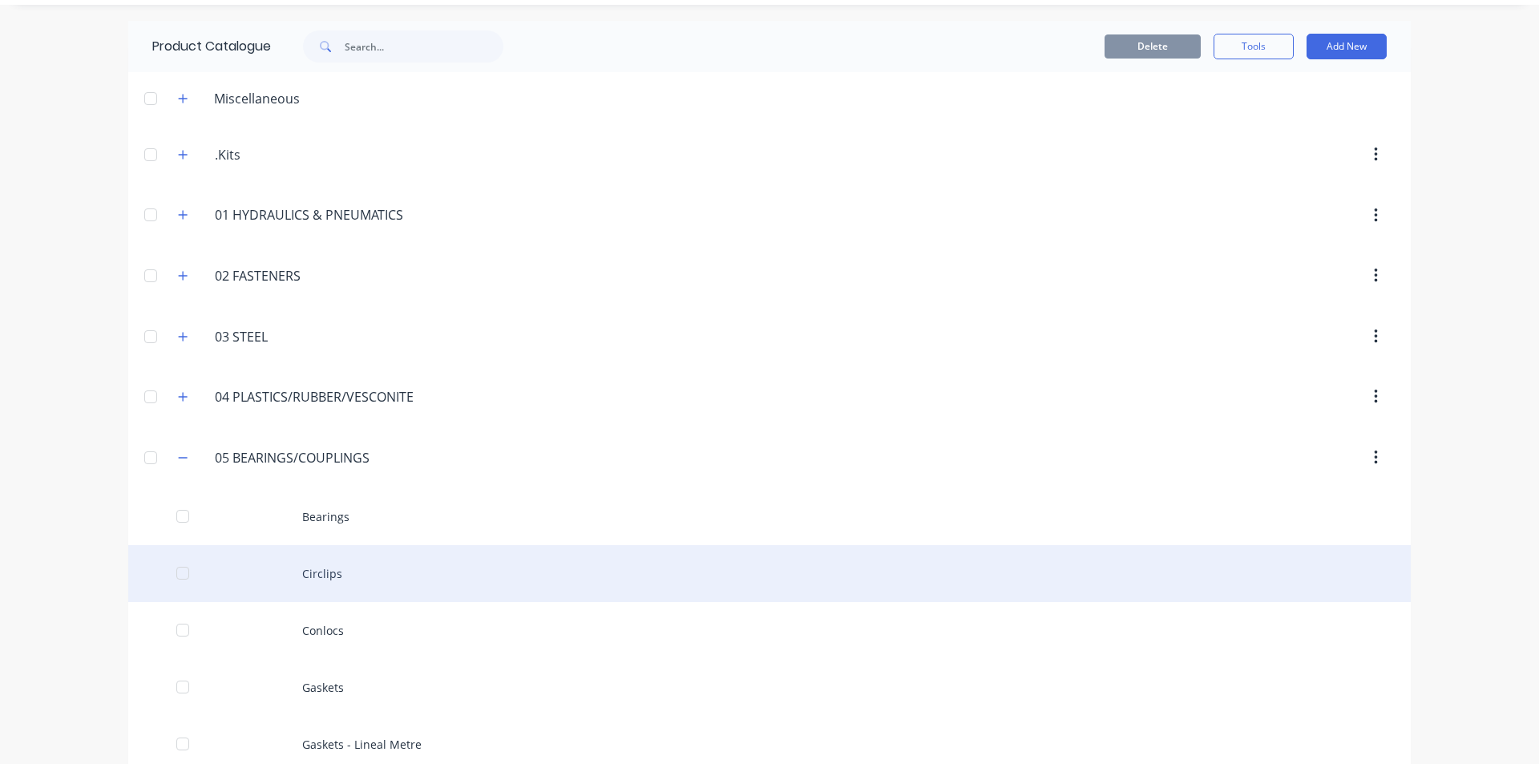
scroll to position [80, 0]
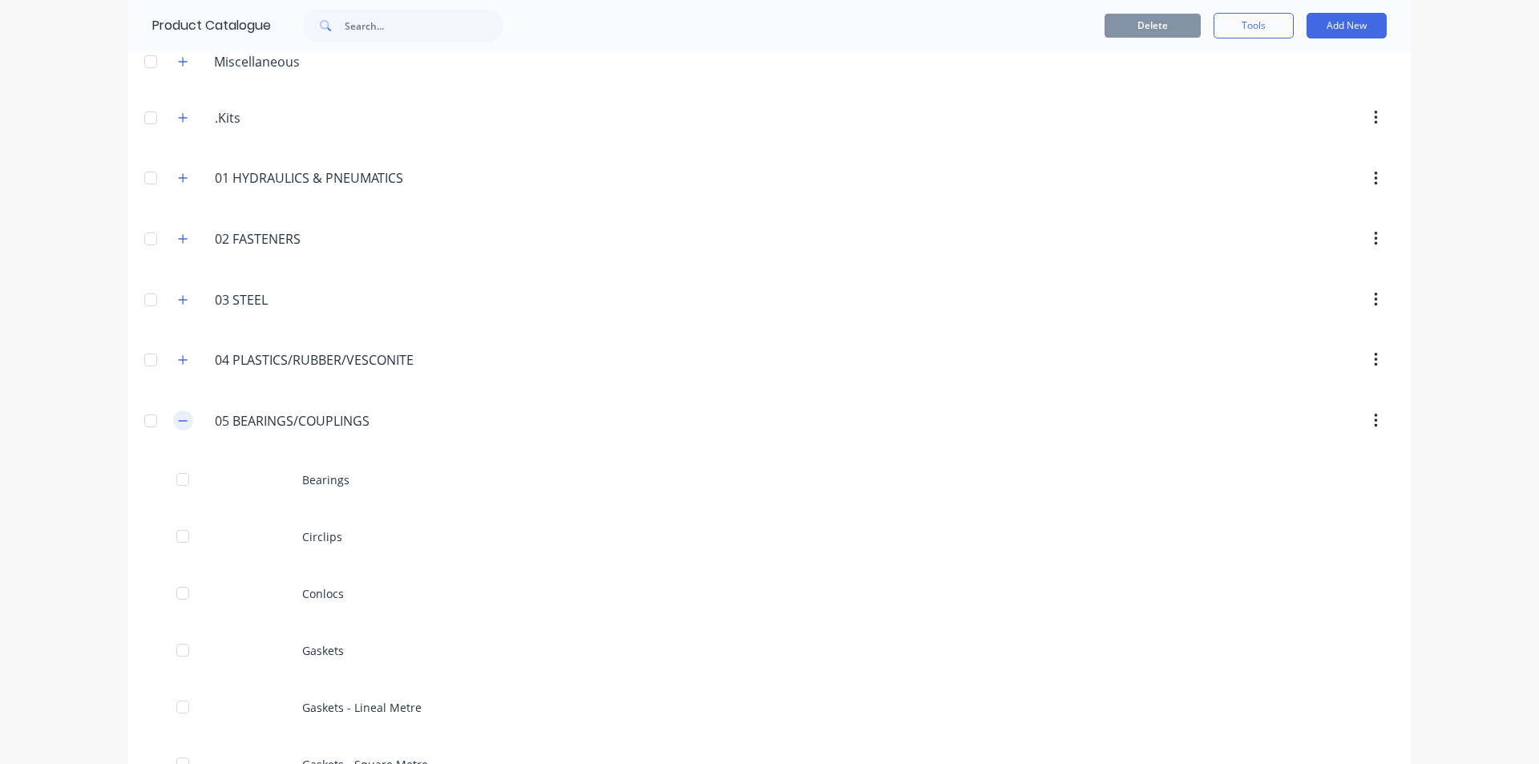
click at [178, 415] on icon "button" at bounding box center [183, 420] width 10 height 11
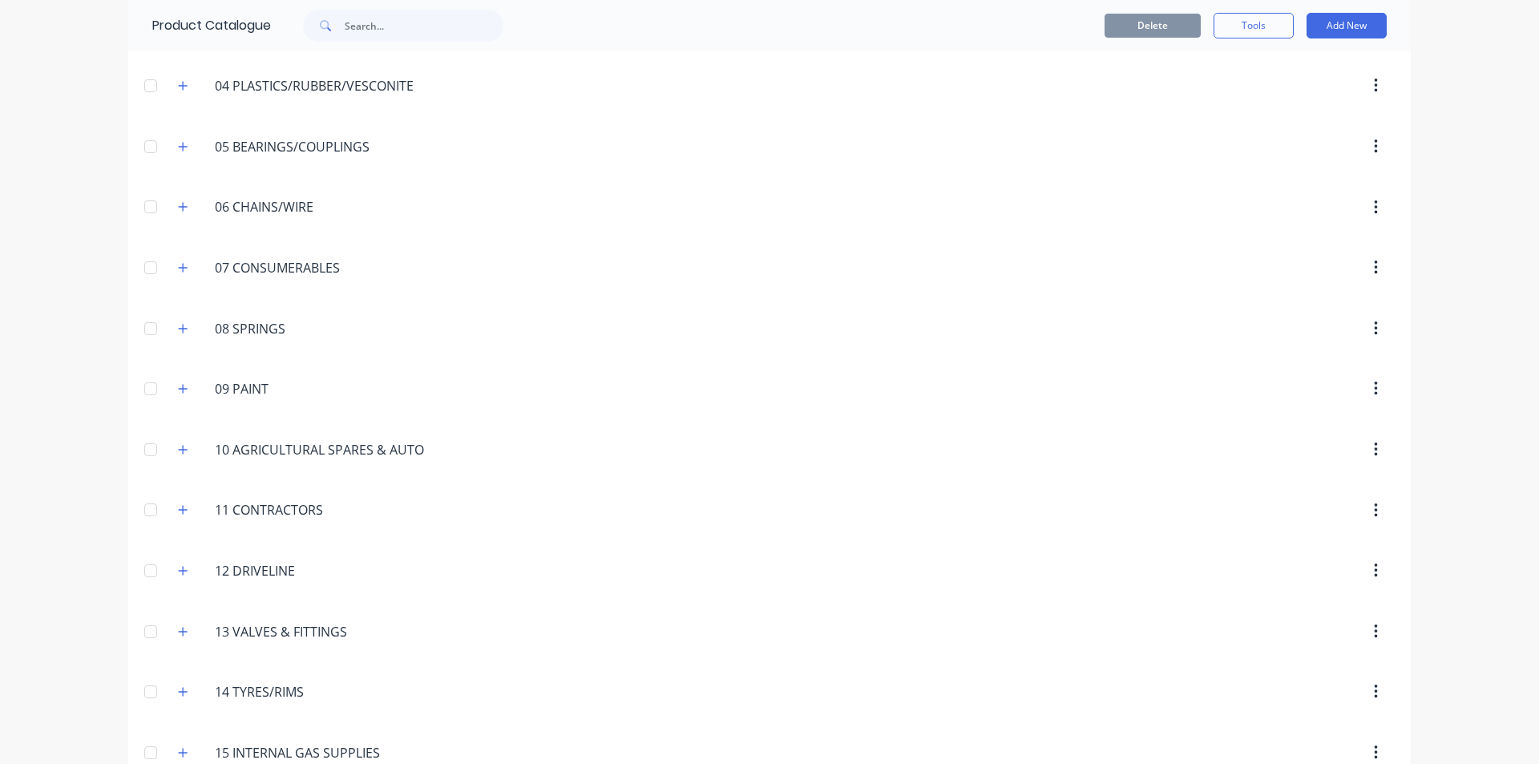
scroll to position [0, 0]
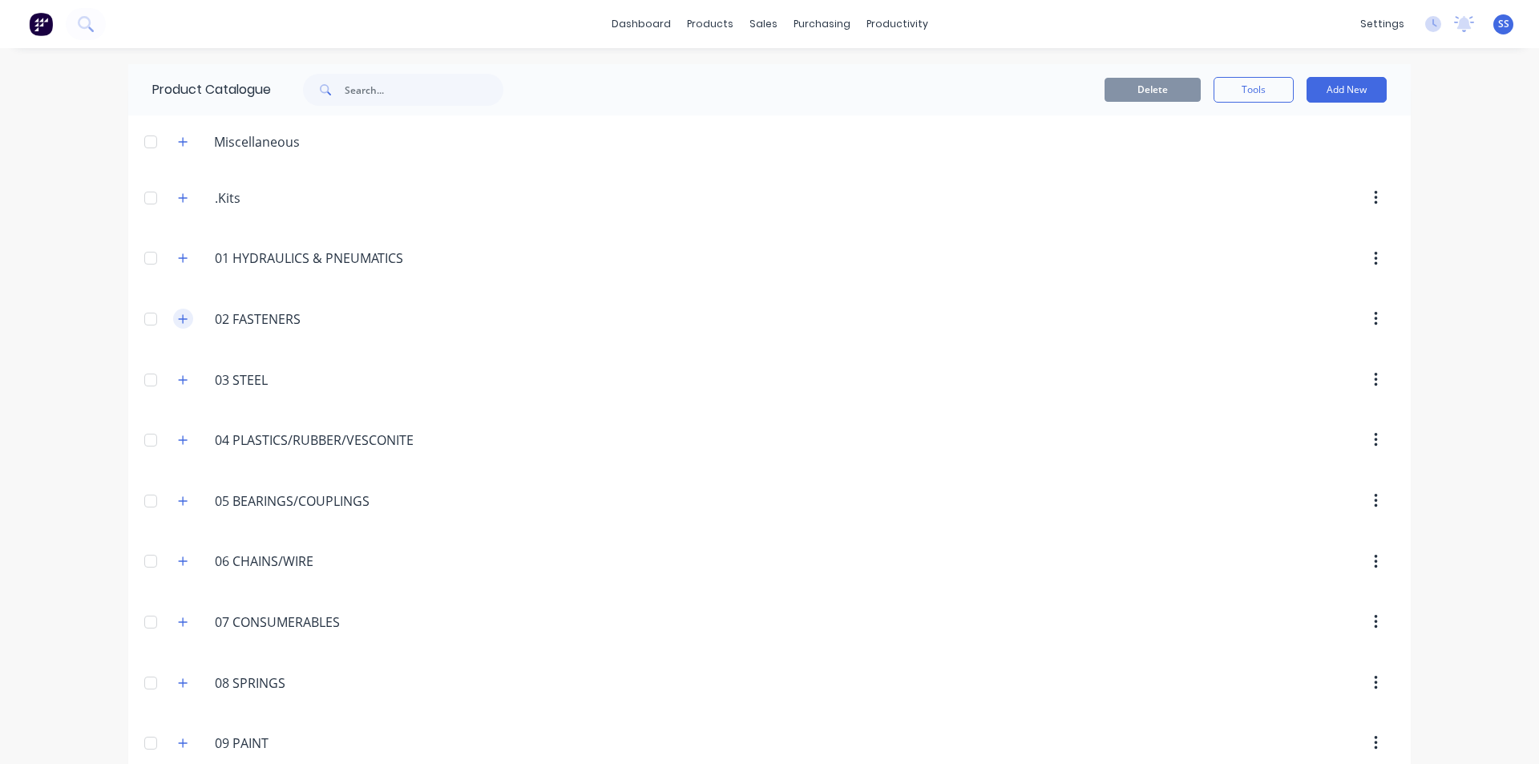
click at [180, 315] on icon "button" at bounding box center [183, 318] width 10 height 11
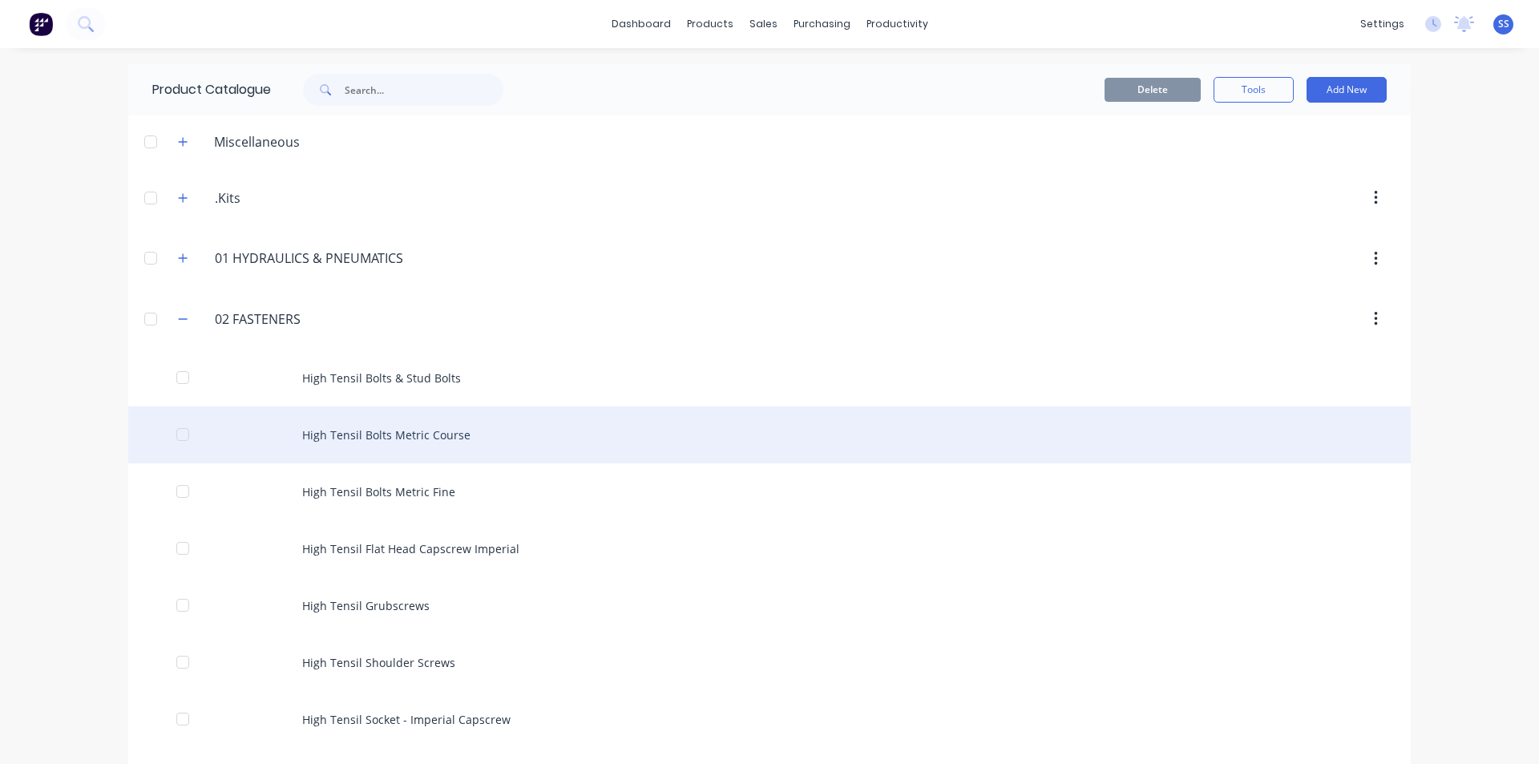
click at [361, 434] on div "High Tensil Bolts Metric Course" at bounding box center [769, 434] width 1282 height 57
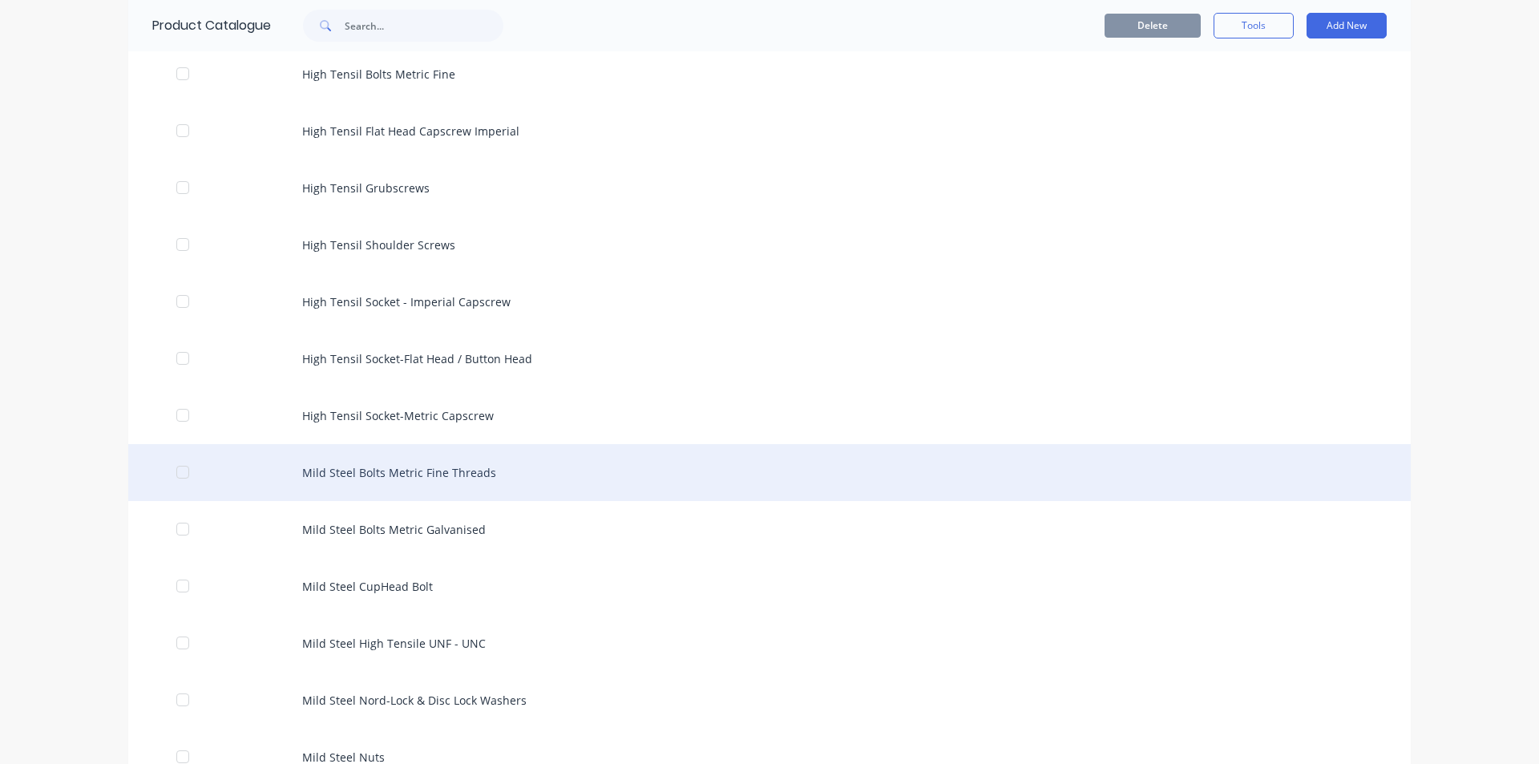
scroll to position [481, 0]
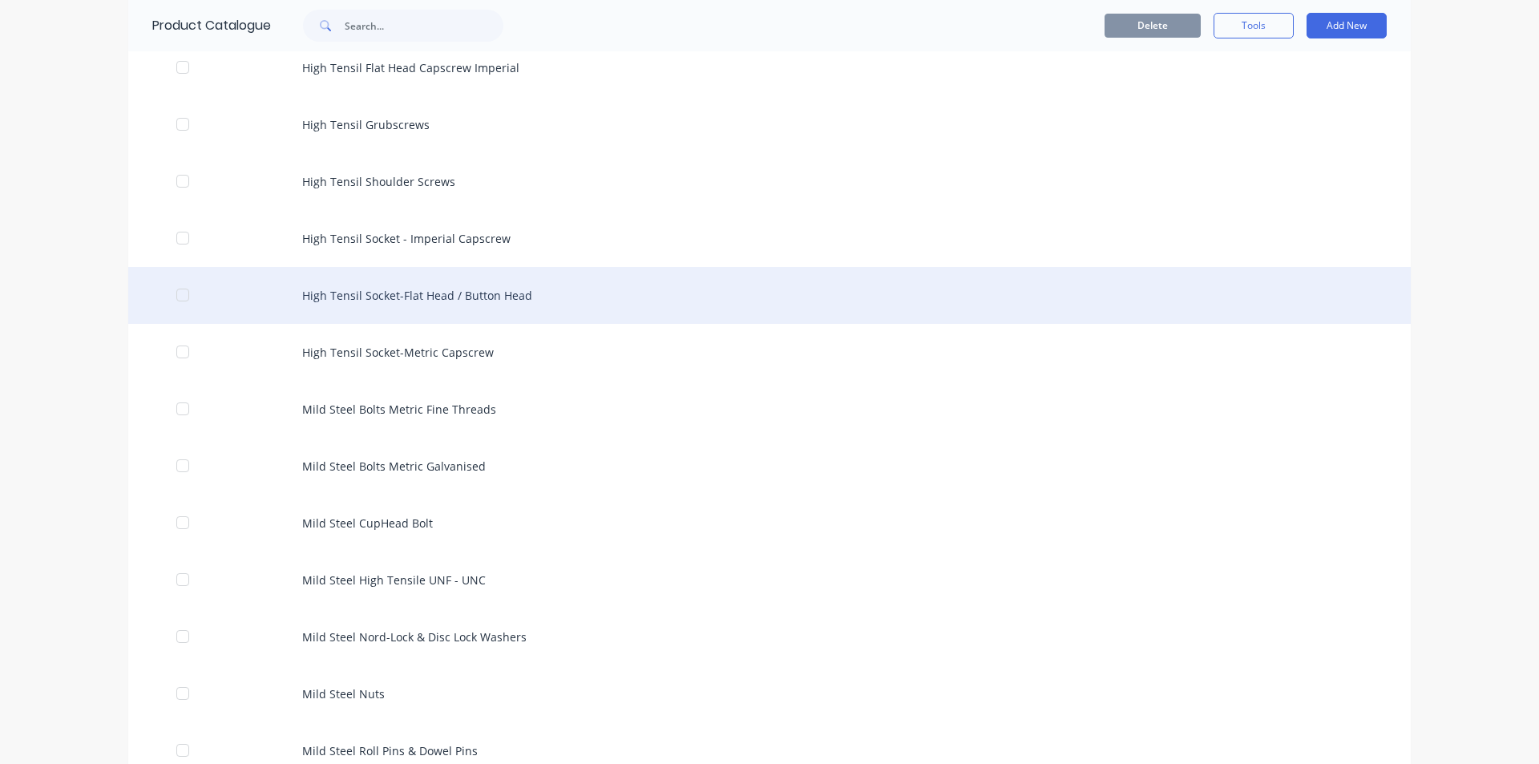
click at [428, 297] on div "High Tensil Socket-Flat Head / Button Head" at bounding box center [769, 295] width 1282 height 57
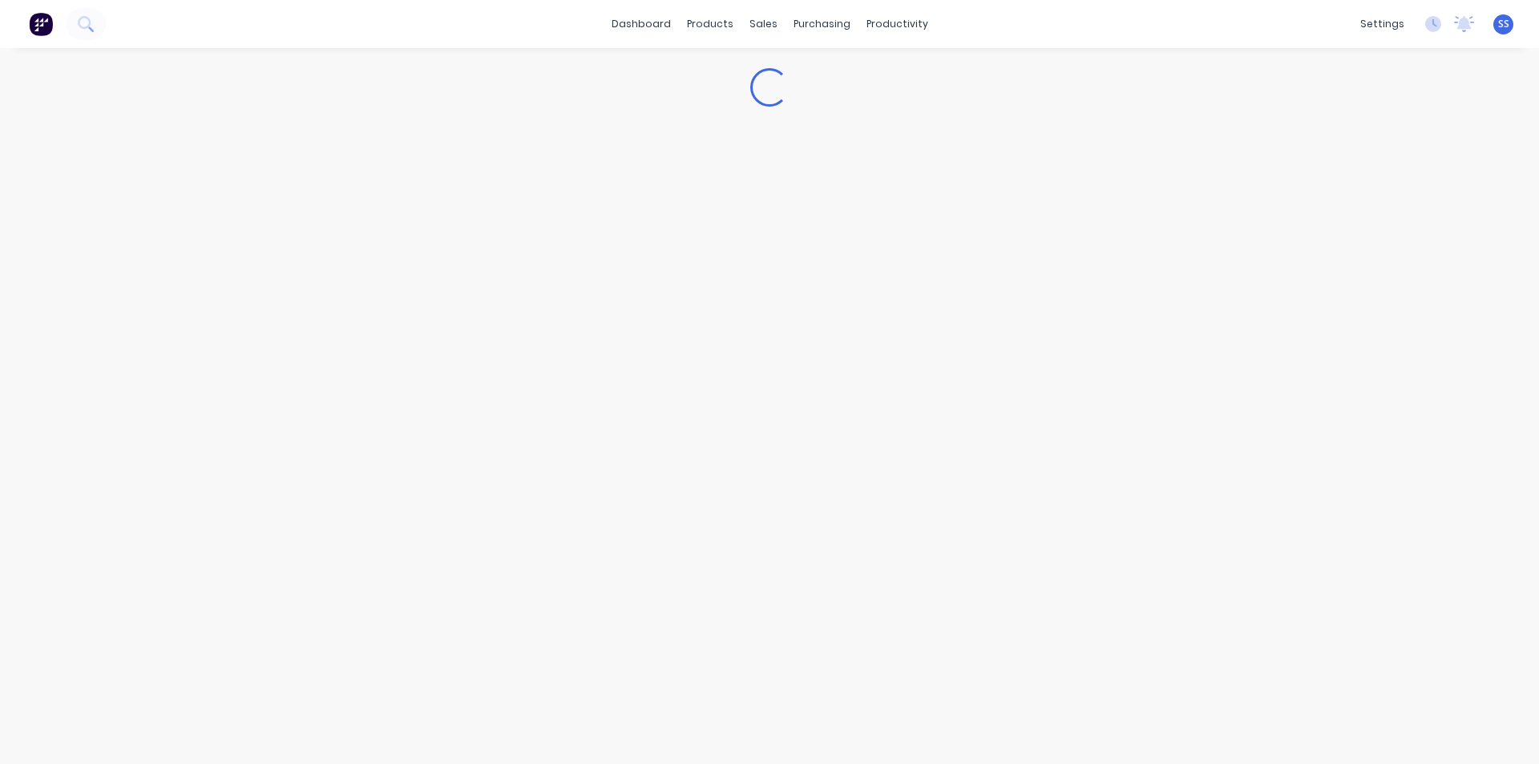
click at [428, 297] on div "Loading..." at bounding box center [769, 390] width 1539 height 684
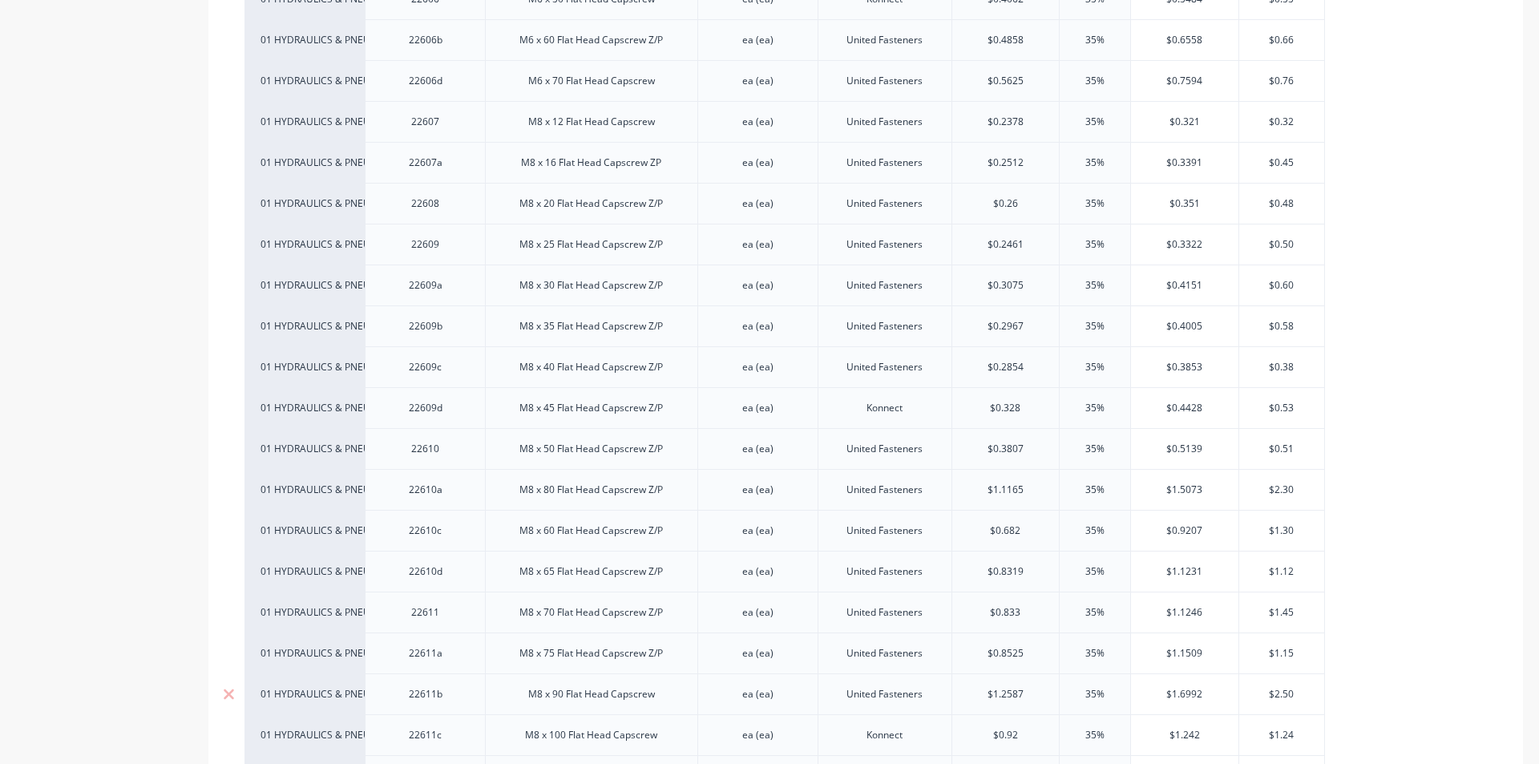
scroll to position [1202, 0]
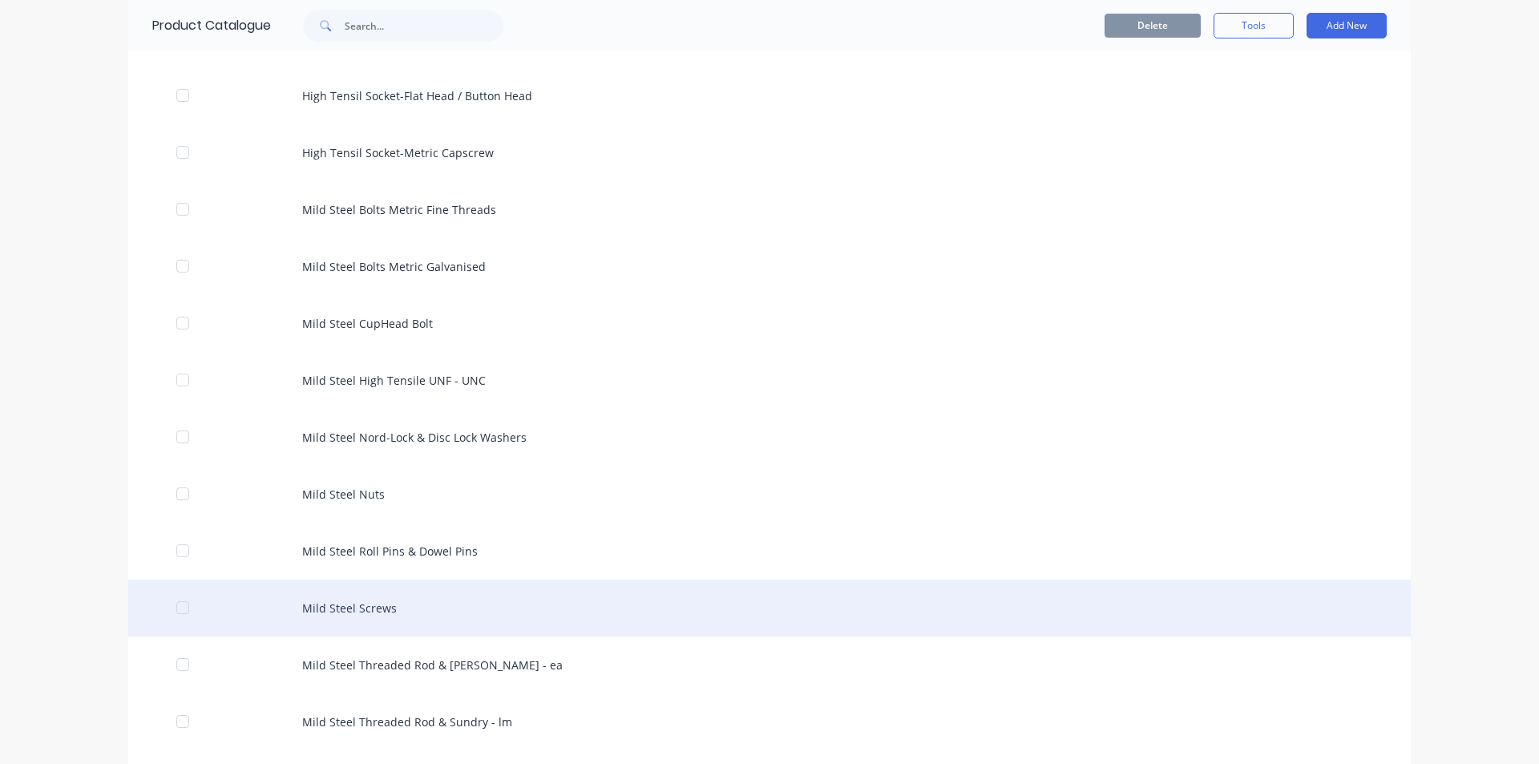
scroll to position [882, 0]
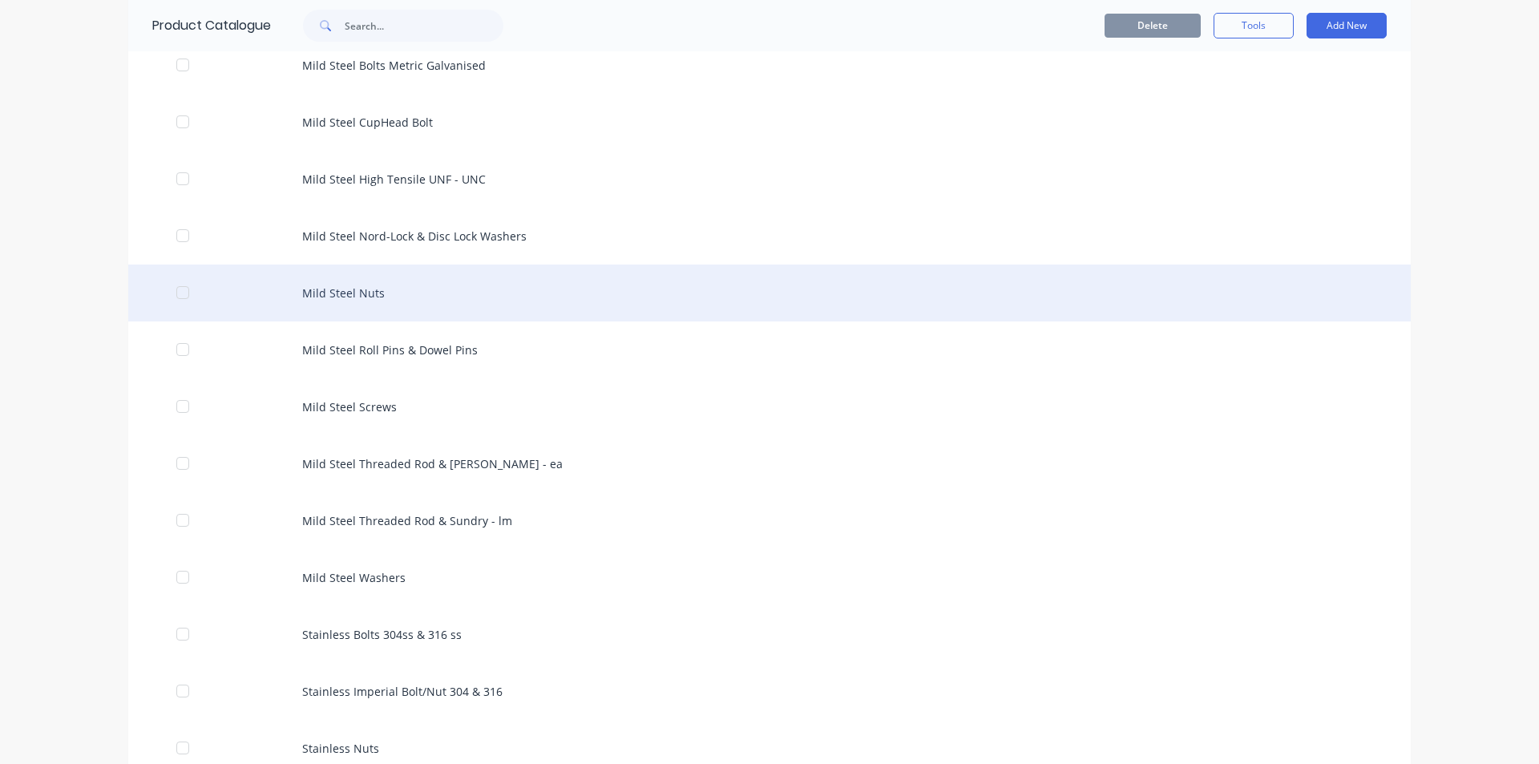
click at [357, 299] on div "Mild Steel Nuts" at bounding box center [769, 292] width 1282 height 57
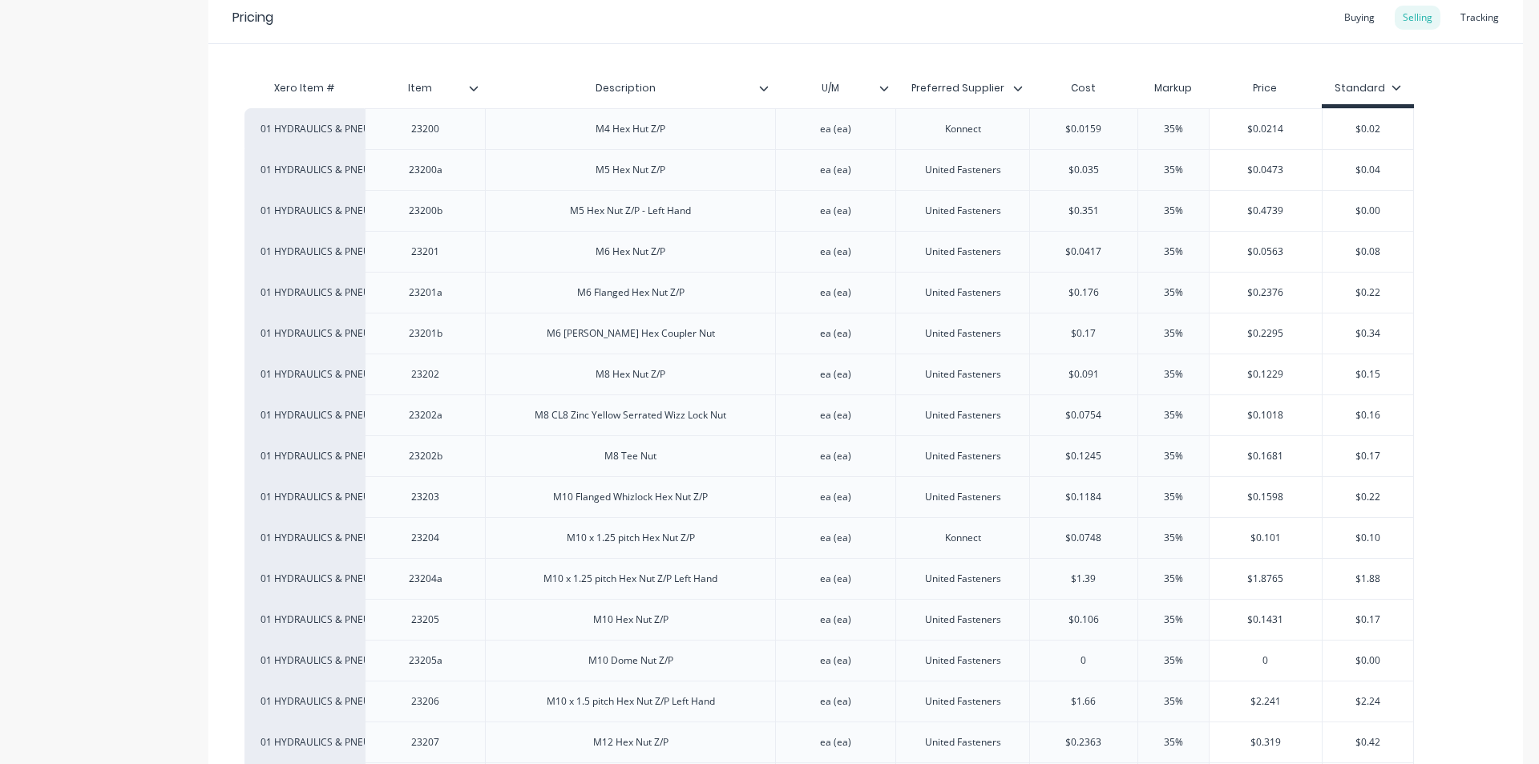
scroll to position [882, 0]
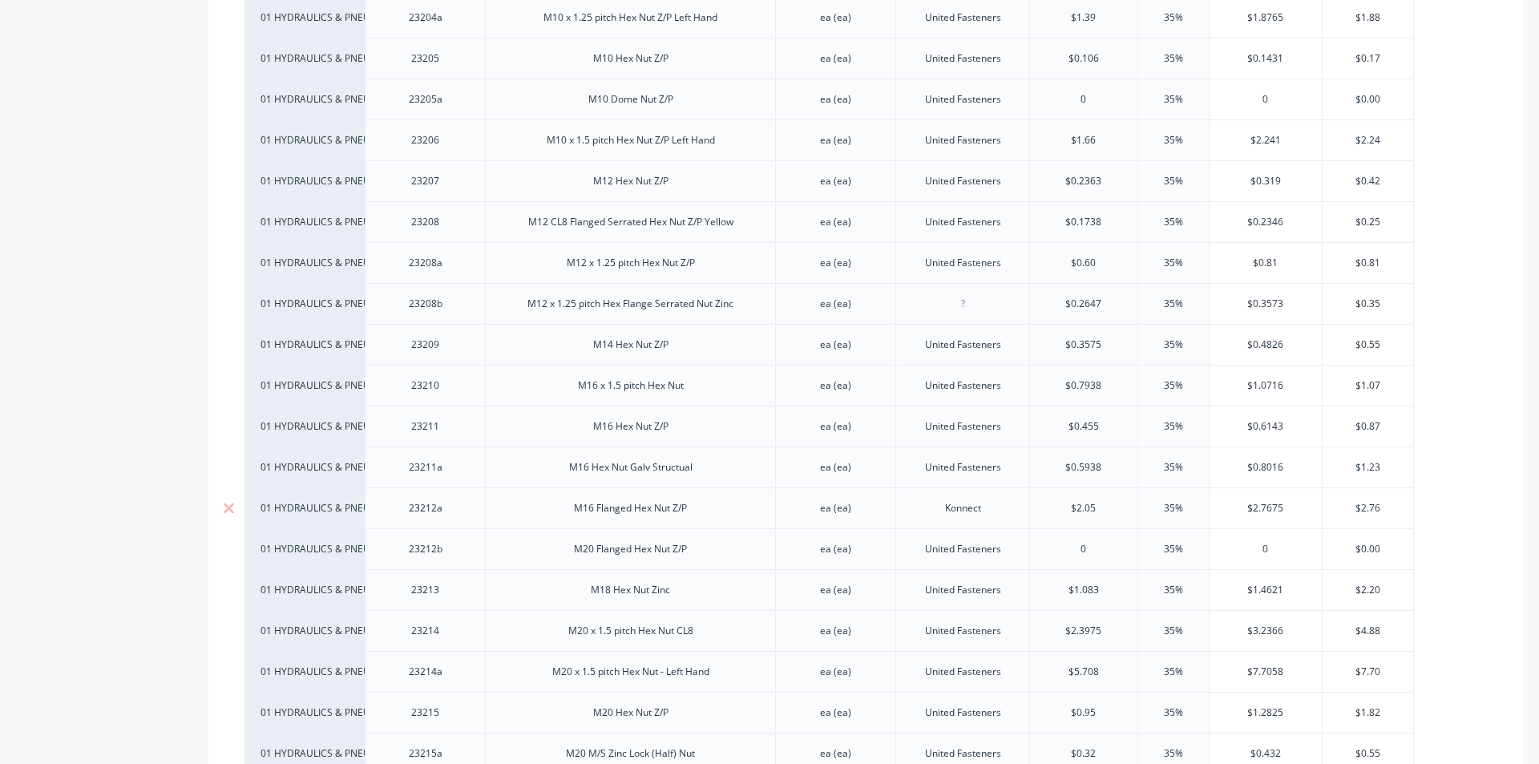
type textarea "x"
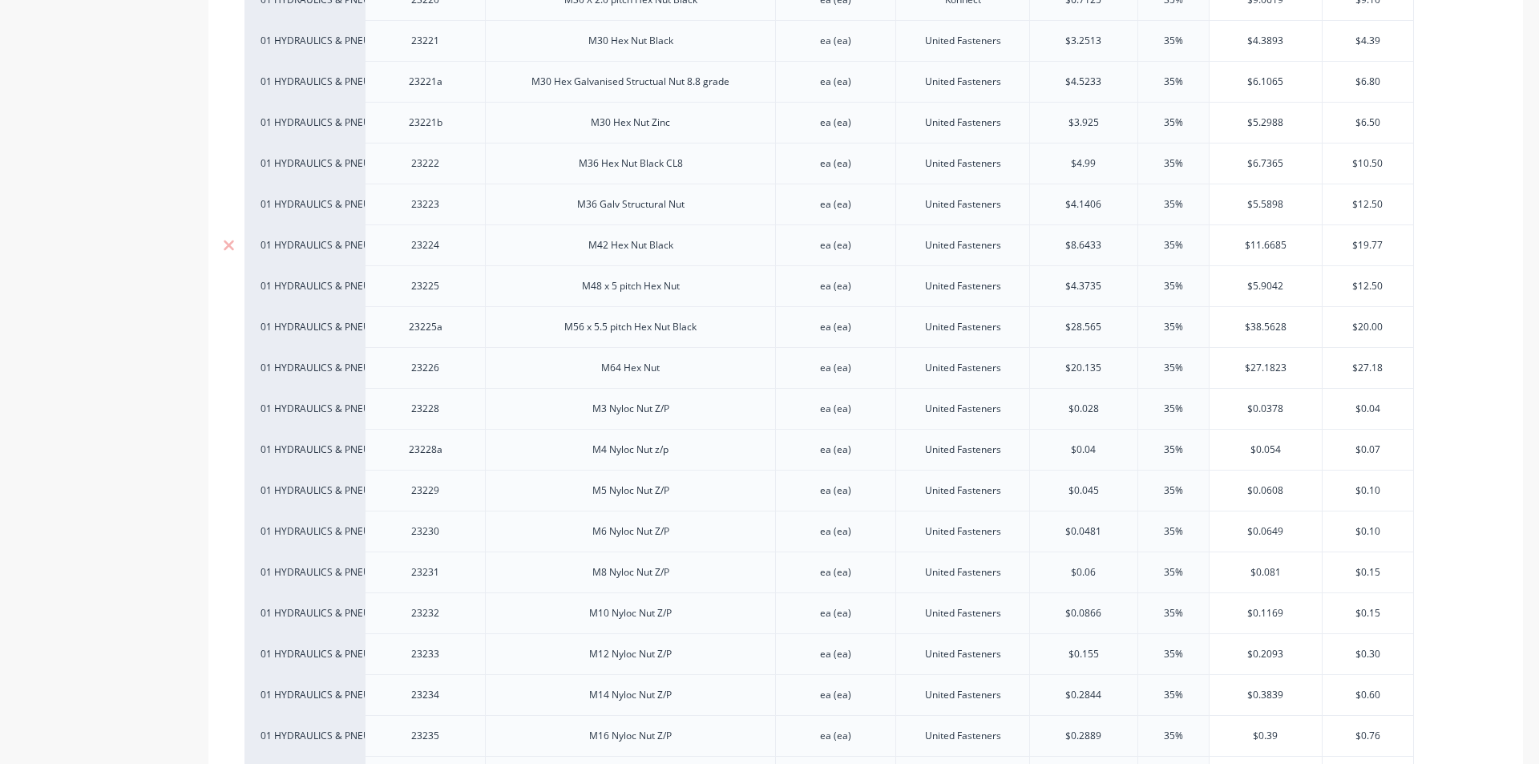
scroll to position [2004, 0]
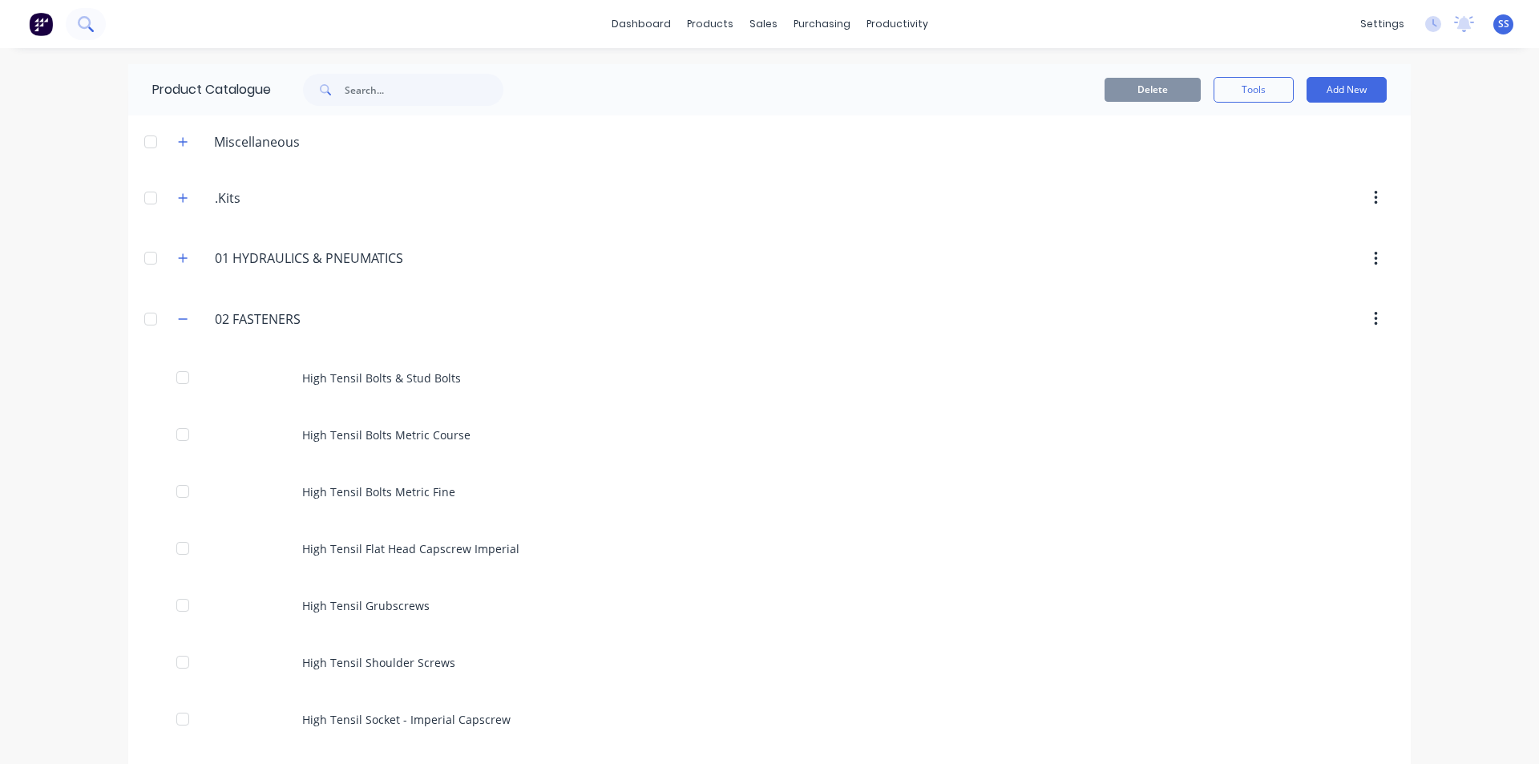
click at [79, 19] on icon at bounding box center [84, 22] width 13 height 13
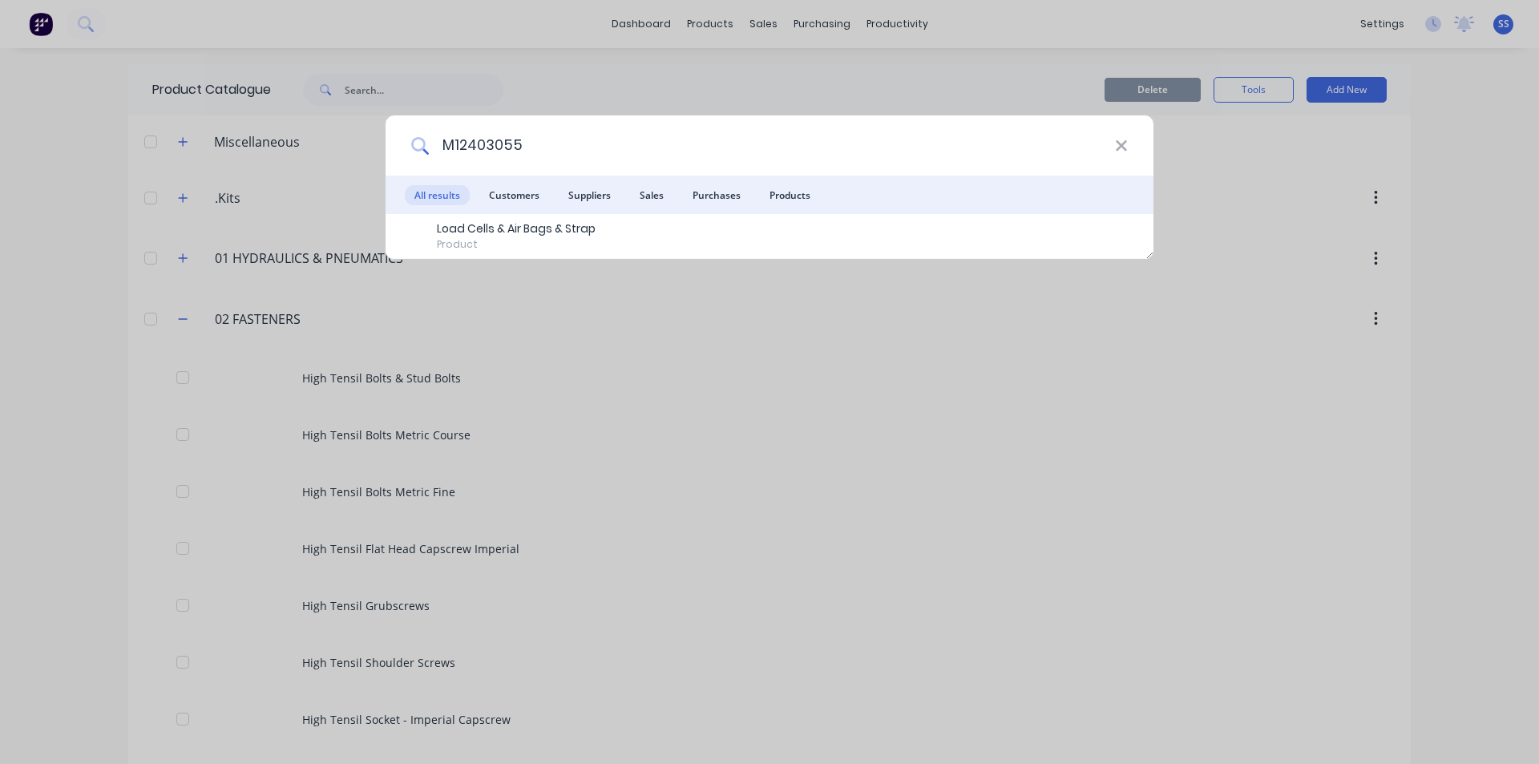
drag, startPoint x: 473, startPoint y: 147, endPoint x: 714, endPoint y: 135, distance: 241.5
click at [714, 135] on input "M12403055" at bounding box center [772, 145] width 686 height 60
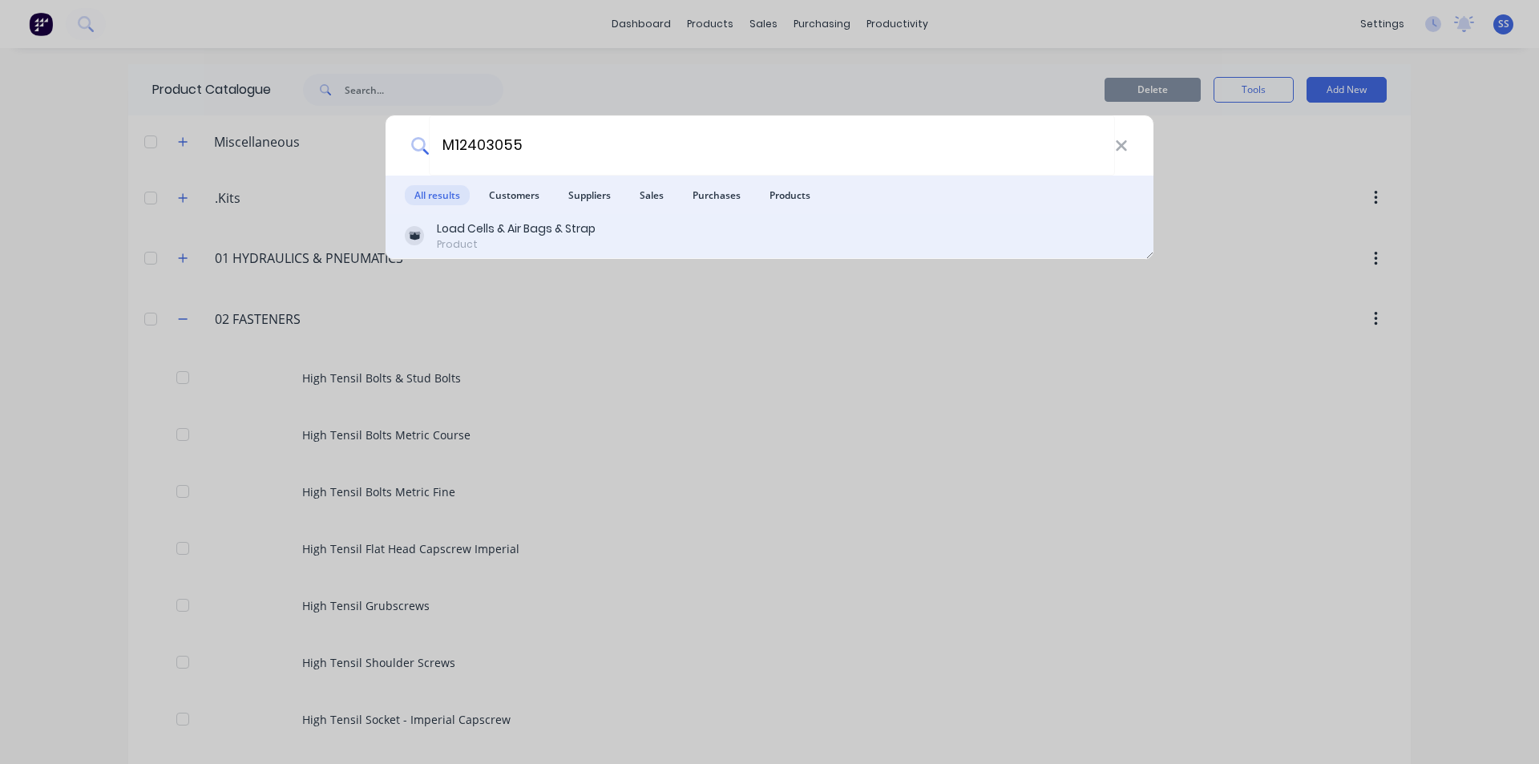
type input "M12403055"
click at [495, 229] on div "Load Cells & Air Bags & Strap" at bounding box center [516, 228] width 159 height 17
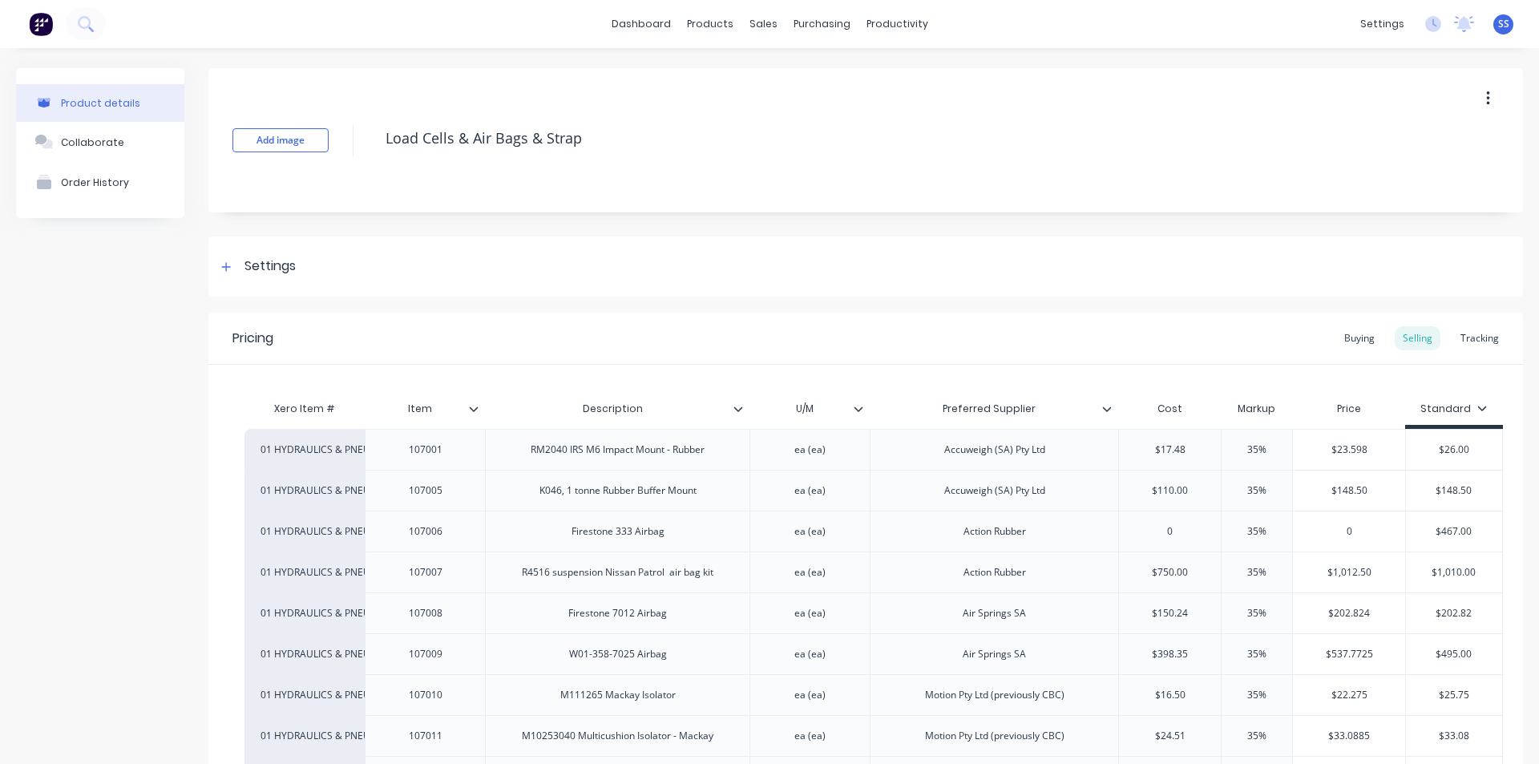
scroll to position [401, 0]
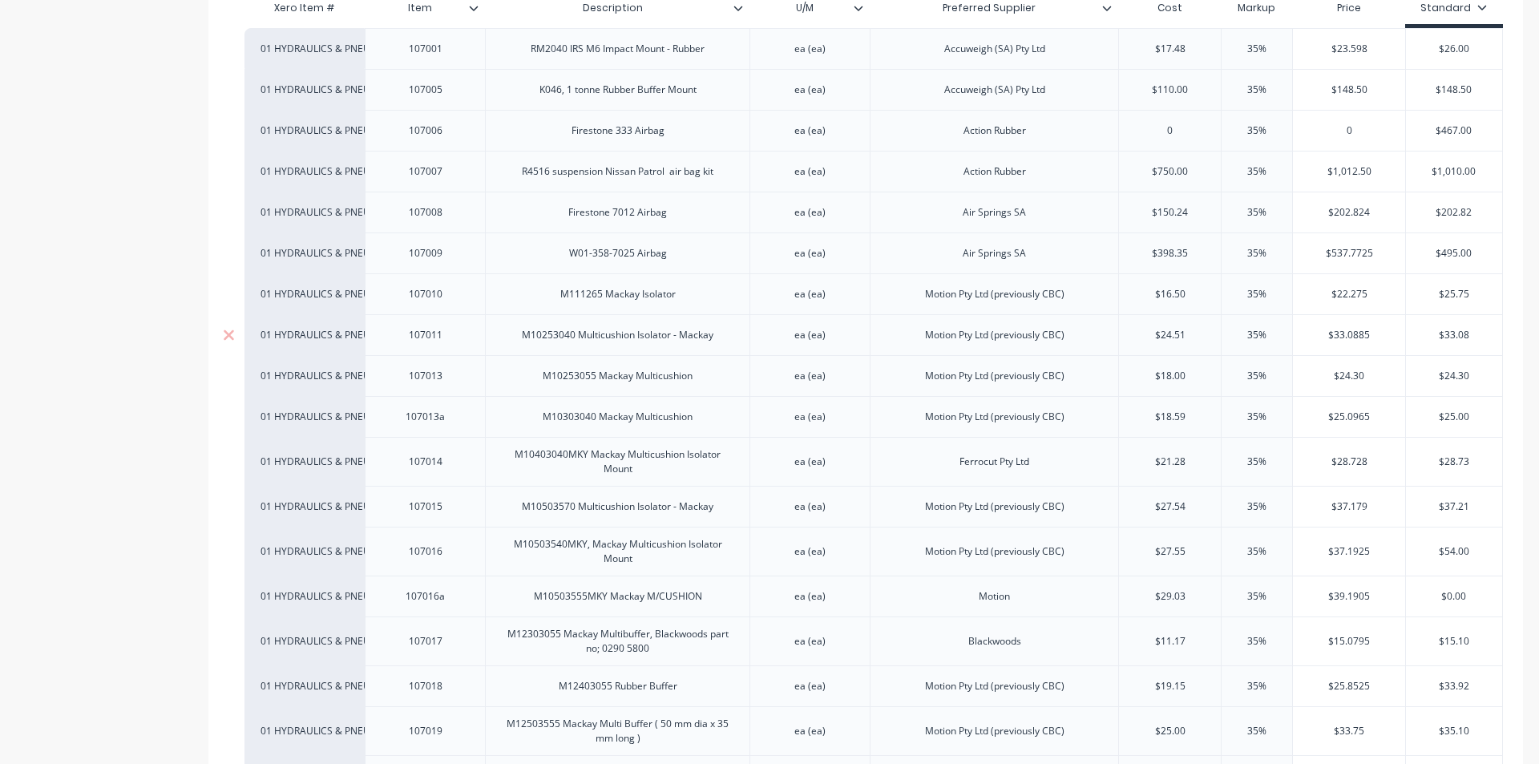
type textarea "x"
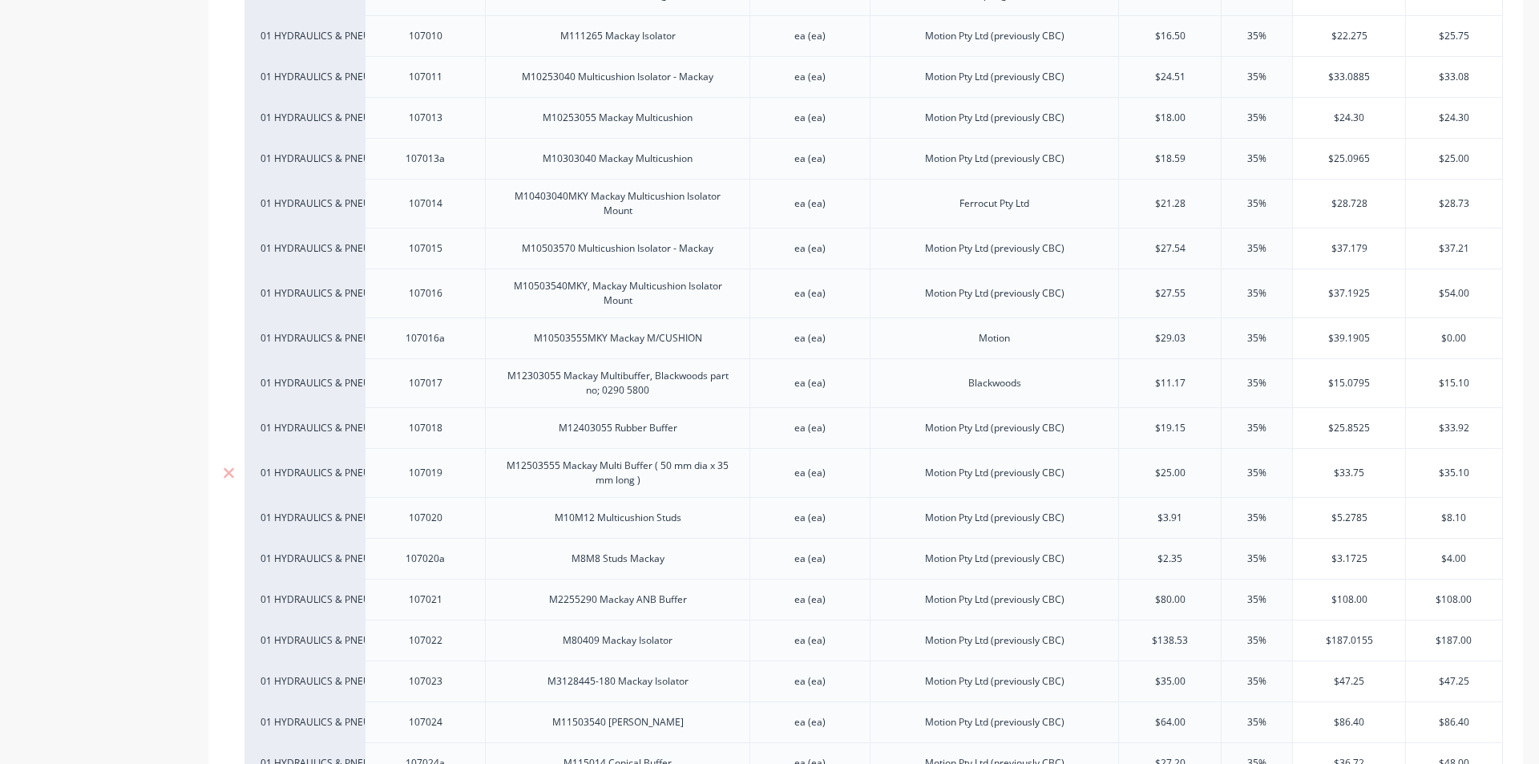
scroll to position [698, 0]
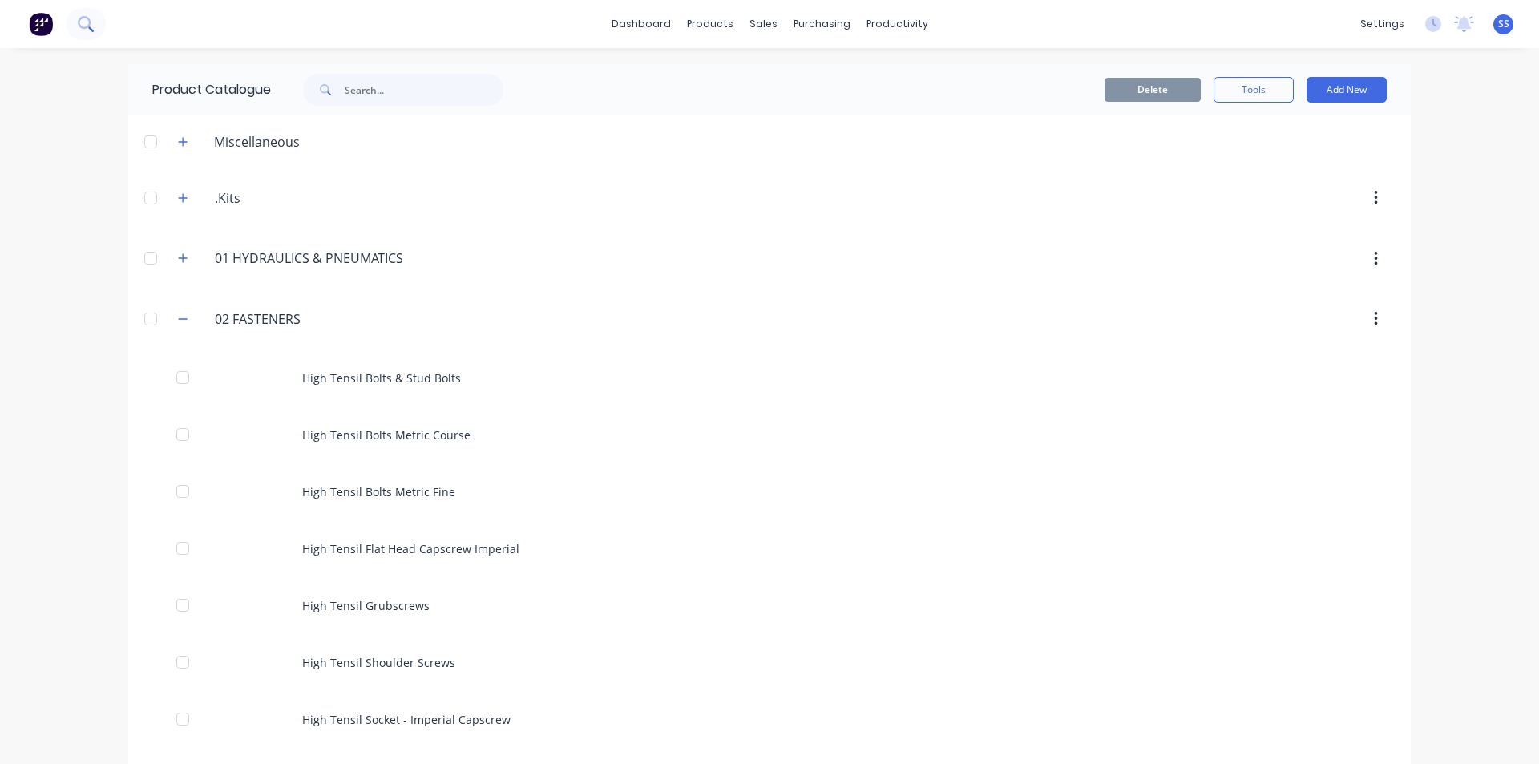
click at [80, 23] on icon at bounding box center [85, 23] width 15 height 15
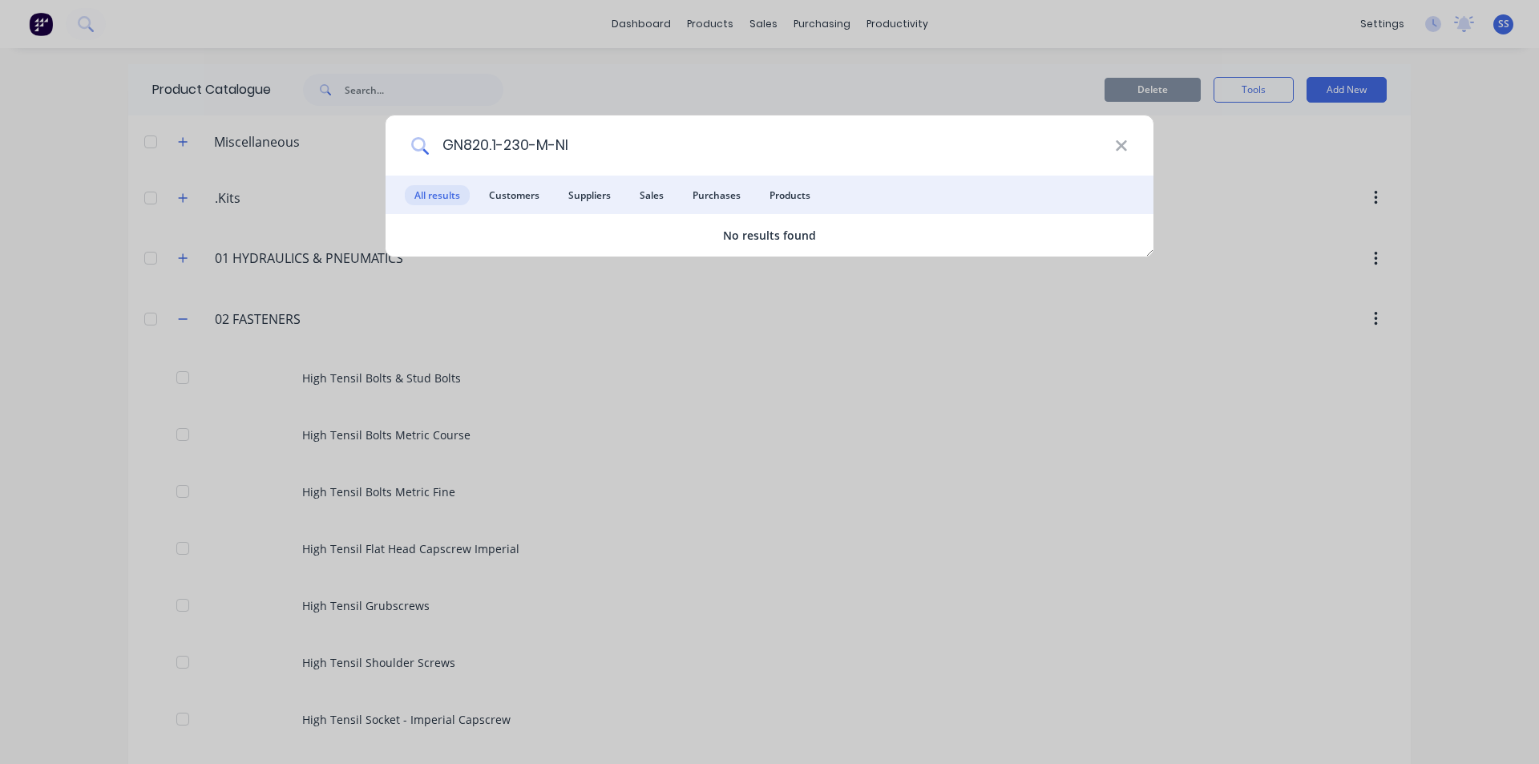
click at [573, 145] on input "GN820.1-230-M-NI" at bounding box center [772, 145] width 686 height 60
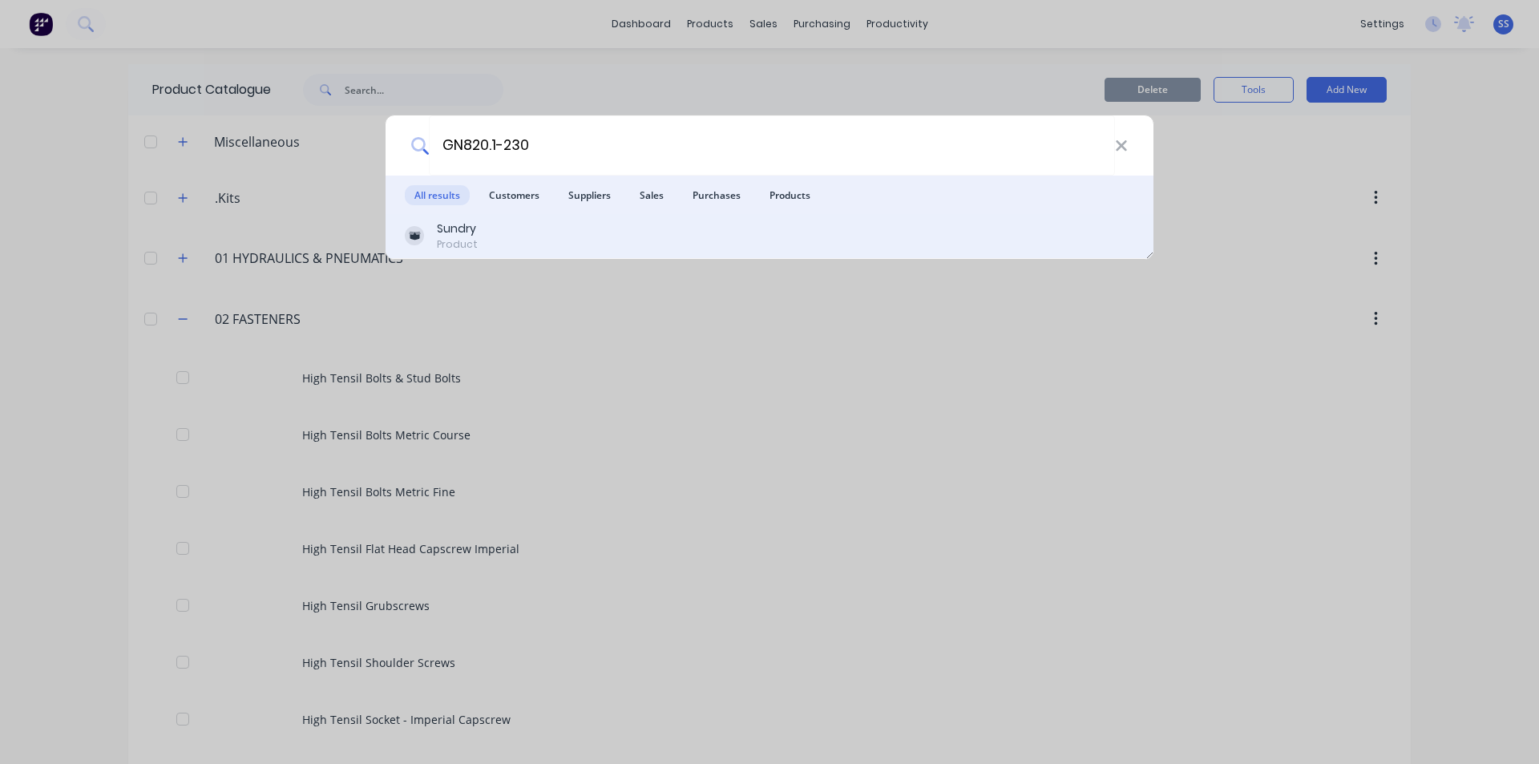
type input "GN820.1-230"
click at [454, 226] on div "Sundry" at bounding box center [457, 228] width 41 height 17
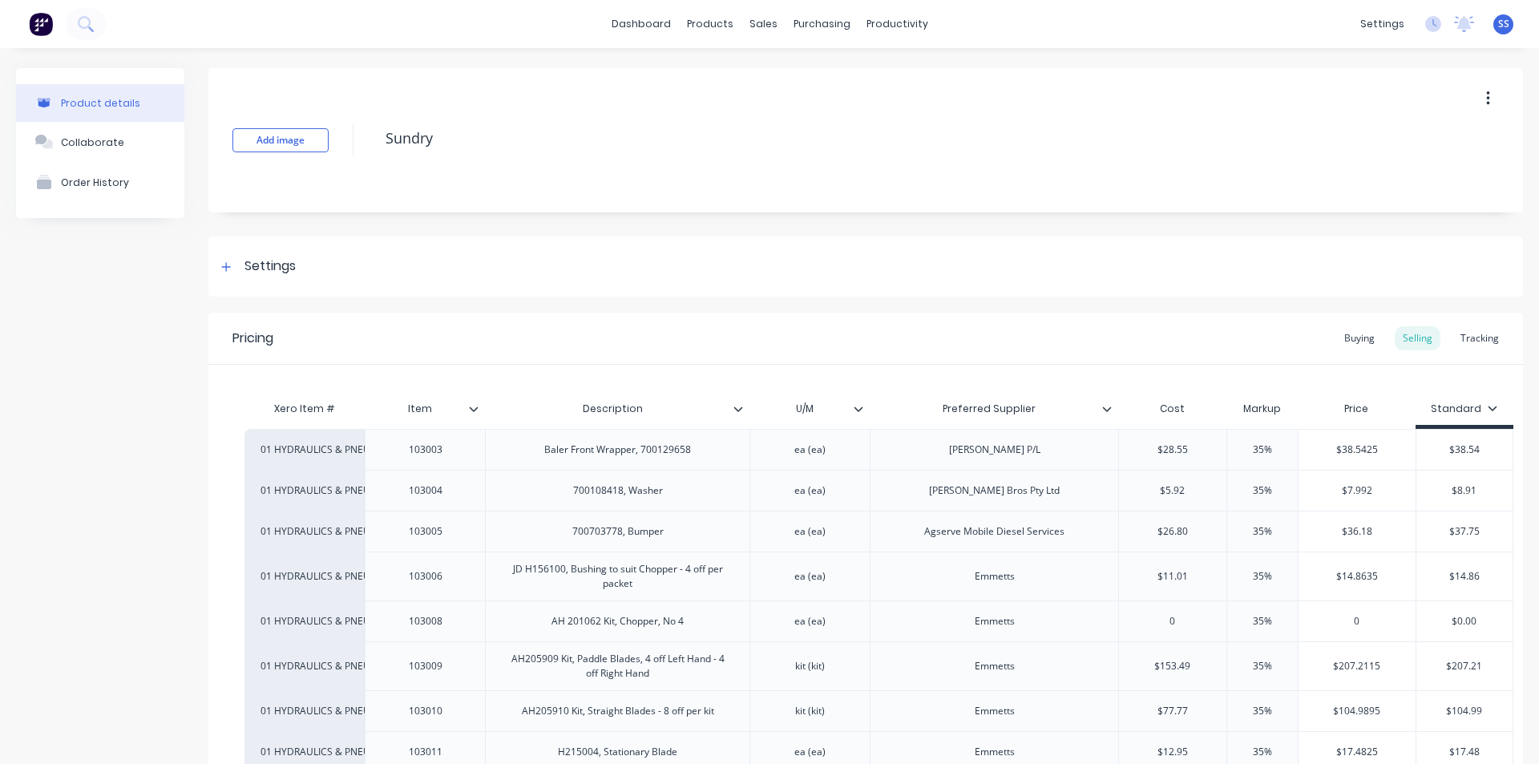
scroll to position [401, 0]
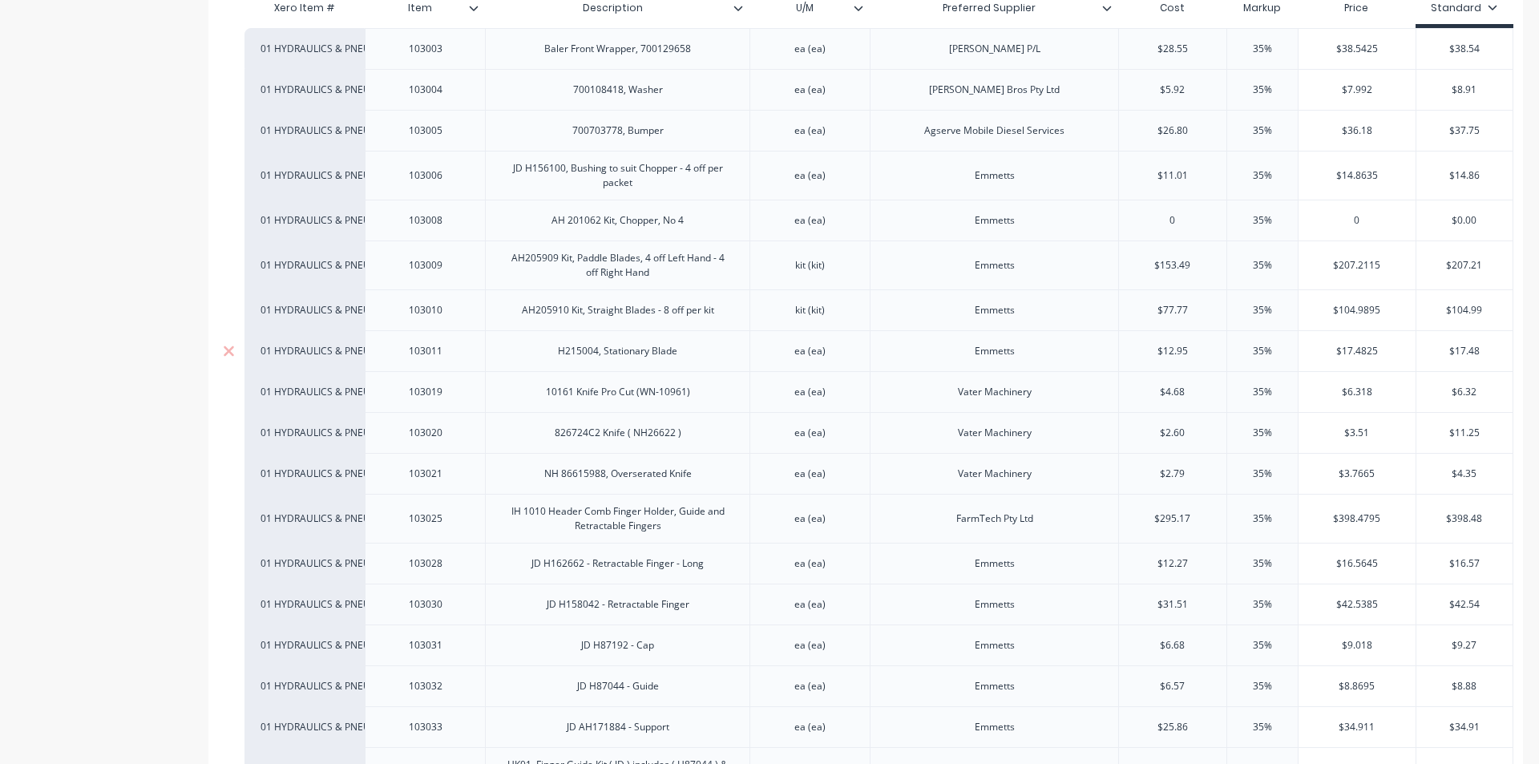
type textarea "x"
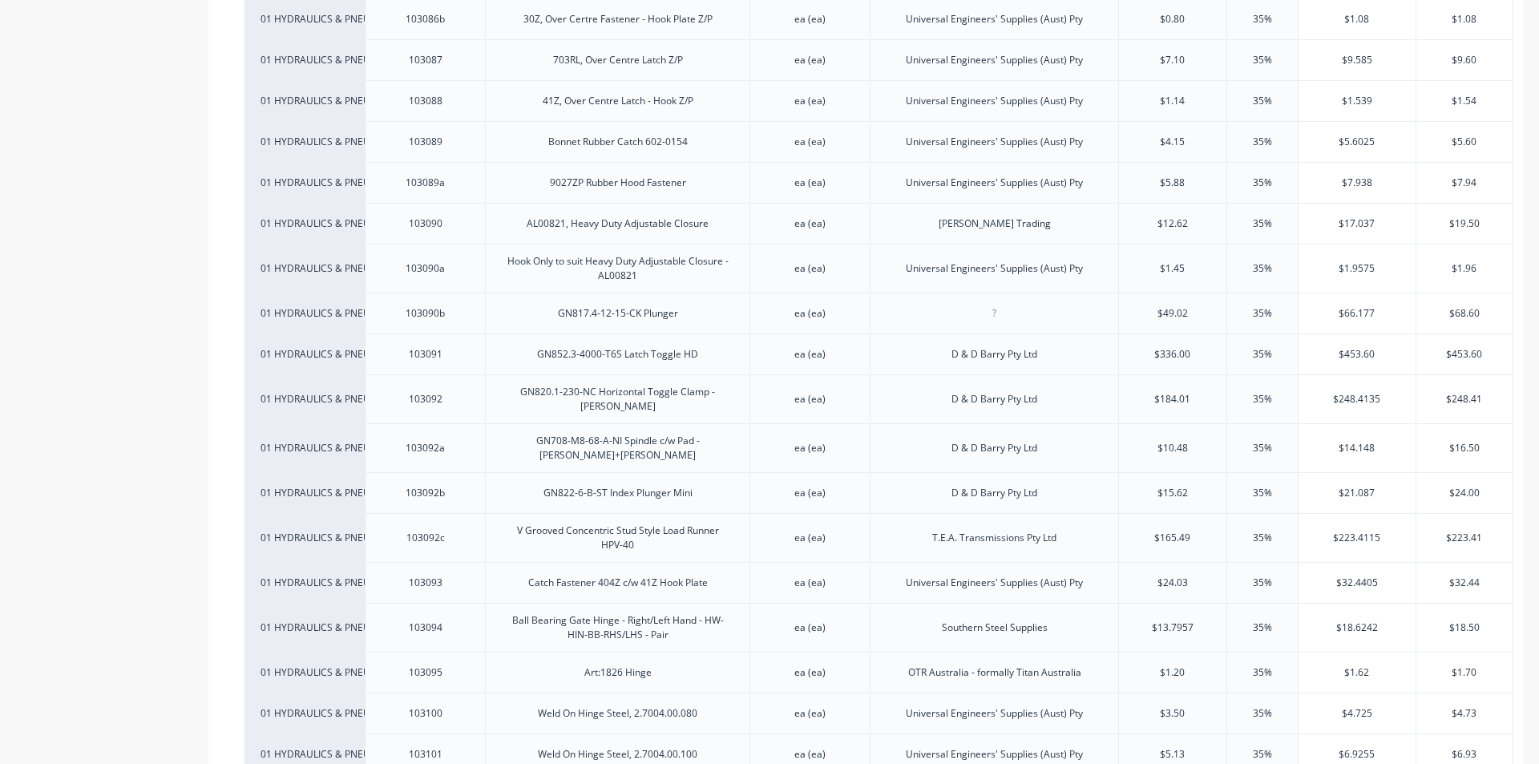
scroll to position [3606, 0]
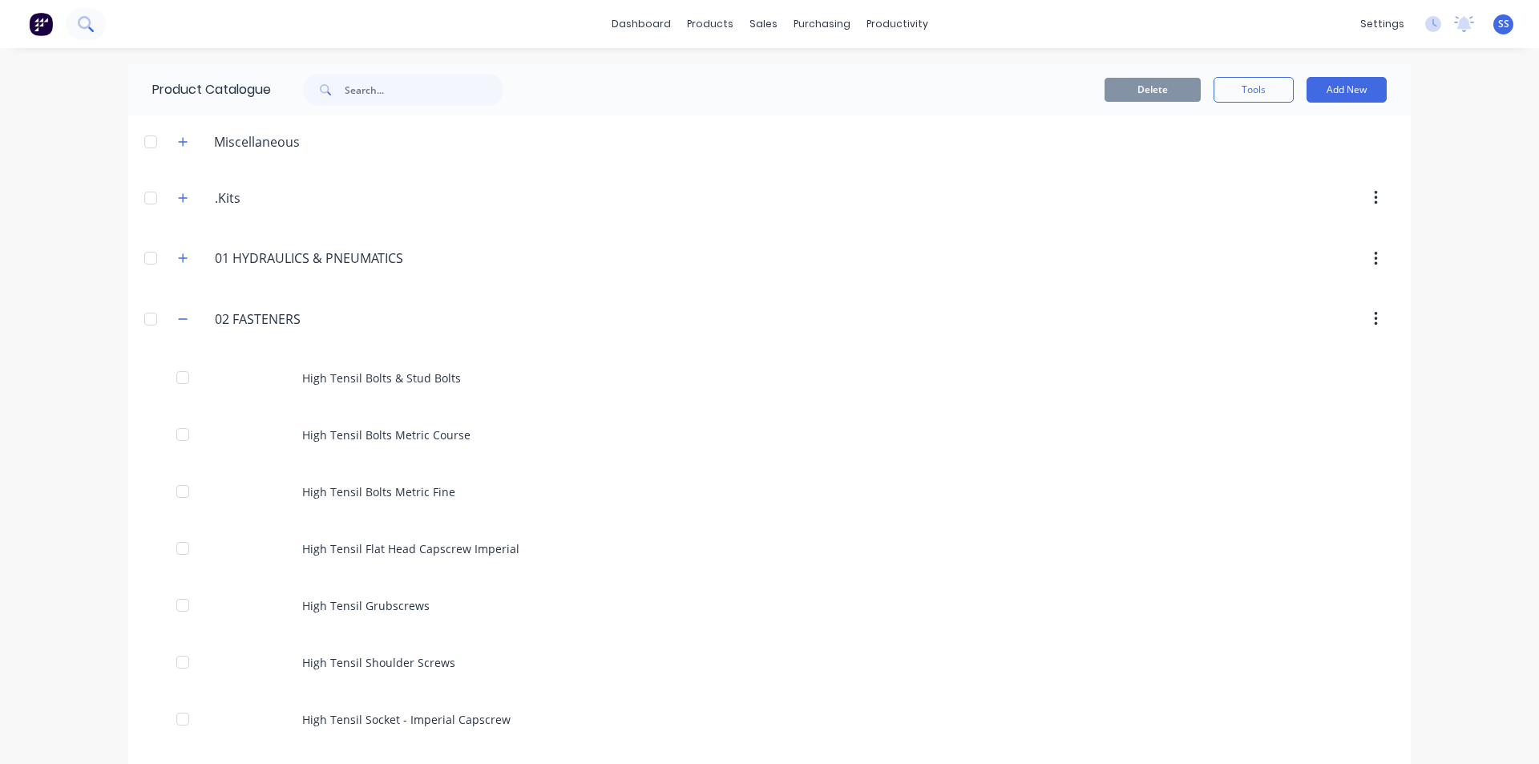
click at [91, 20] on icon at bounding box center [85, 23] width 15 height 15
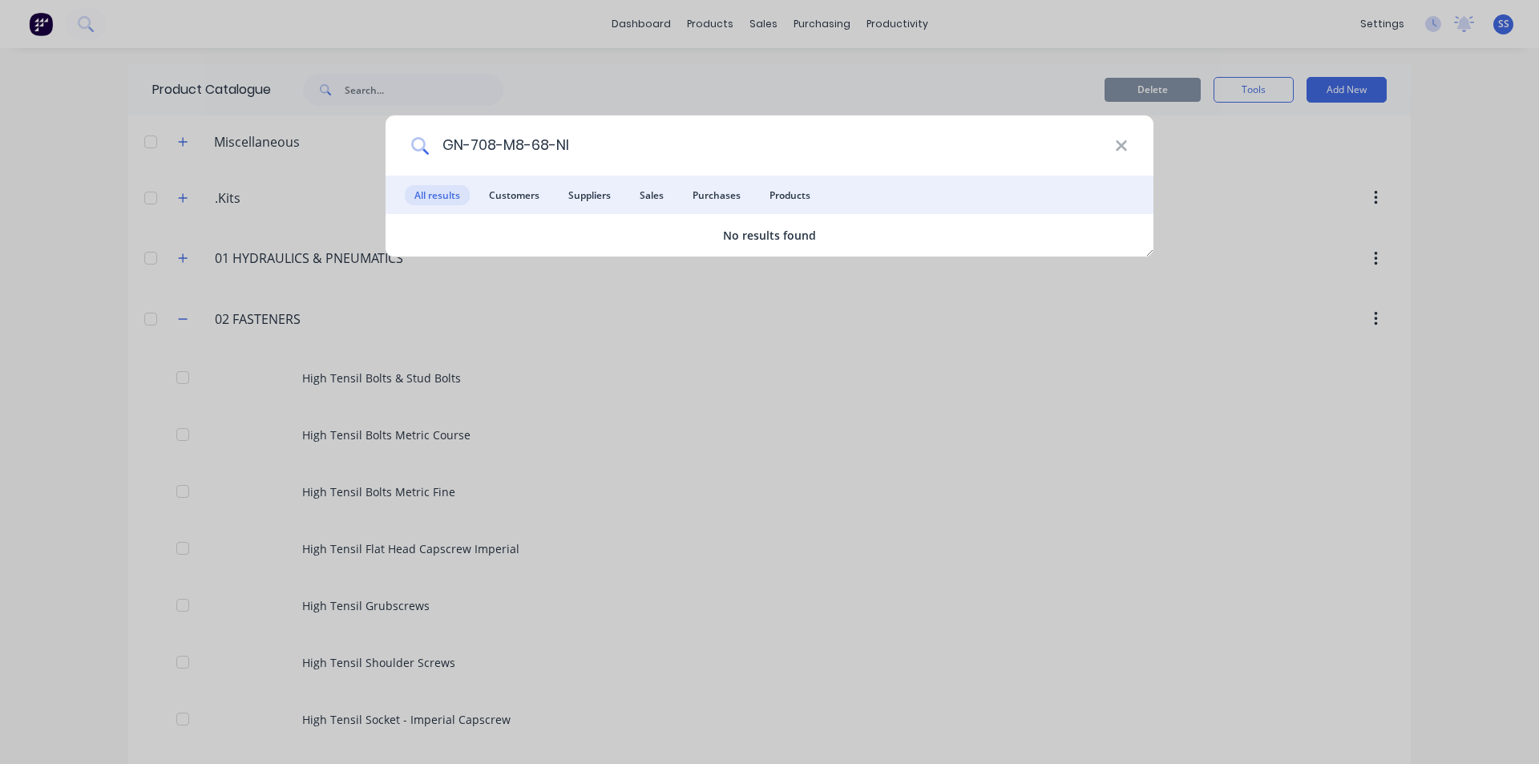
click at [573, 143] on input "GN-708-M8-68-NI" at bounding box center [772, 145] width 686 height 60
type input "GN-708"
click at [1120, 151] on icon at bounding box center [1121, 146] width 13 height 18
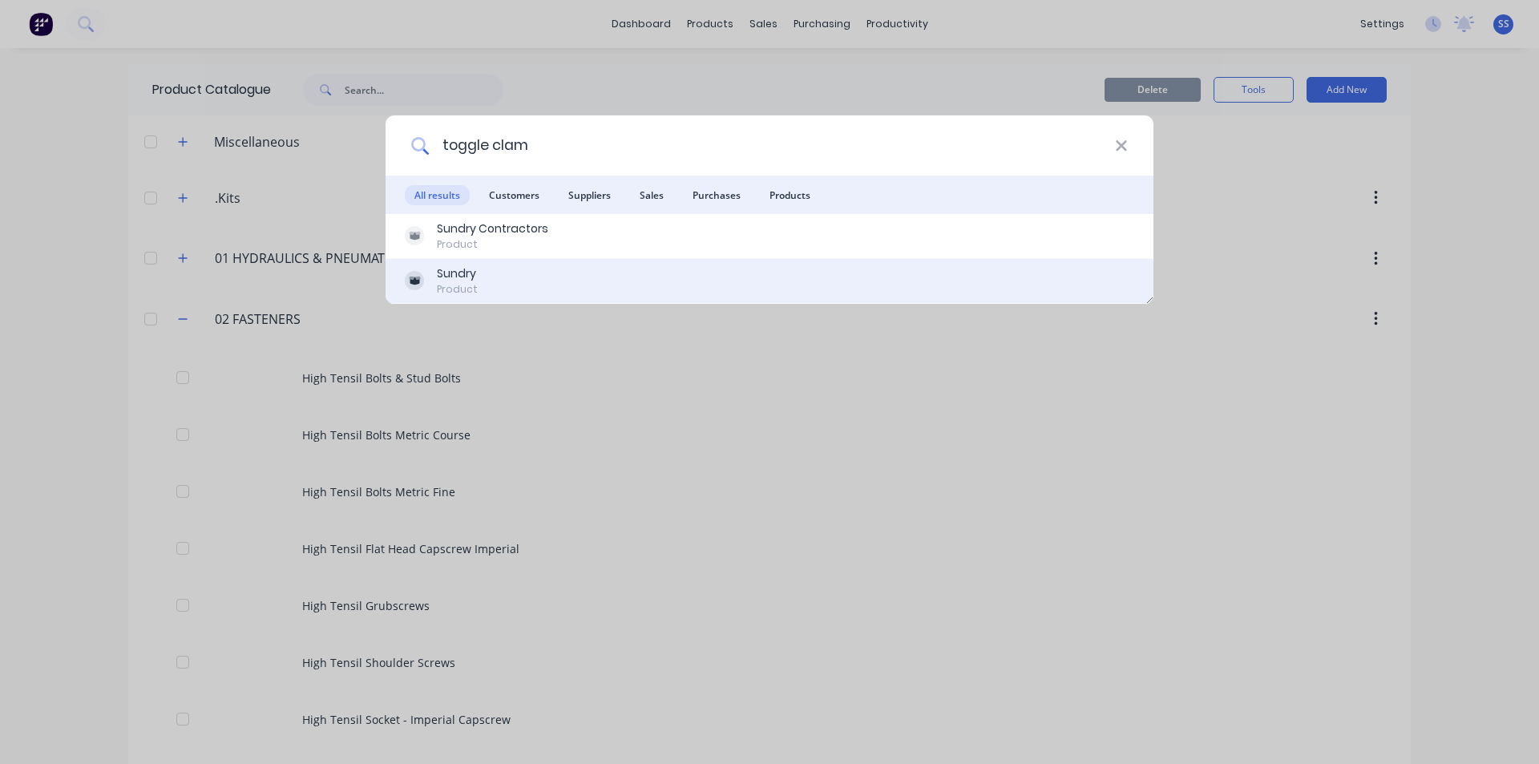
type input "toggle clam"
click at [474, 267] on div "Sundry" at bounding box center [457, 273] width 41 height 17
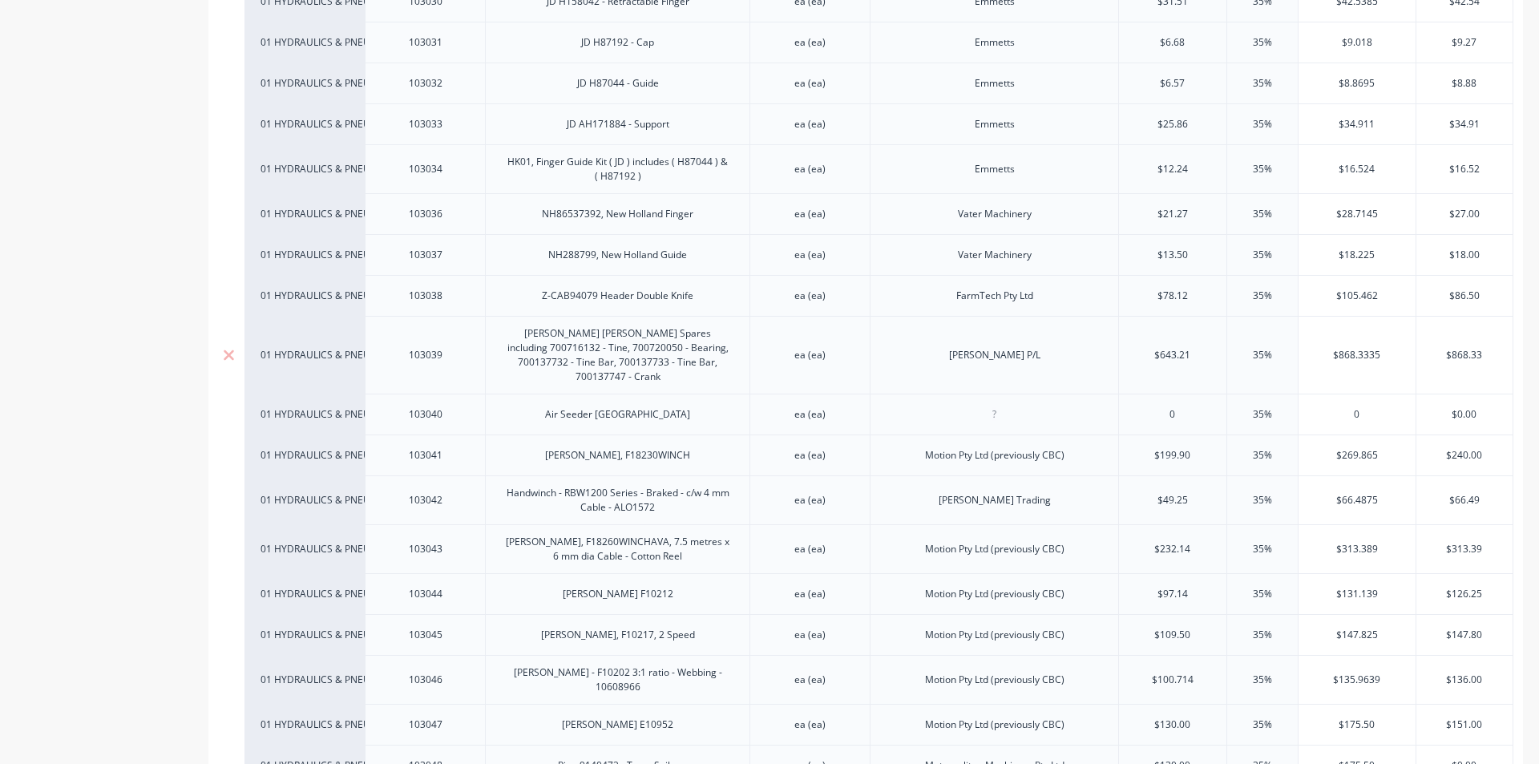
scroll to position [824, 0]
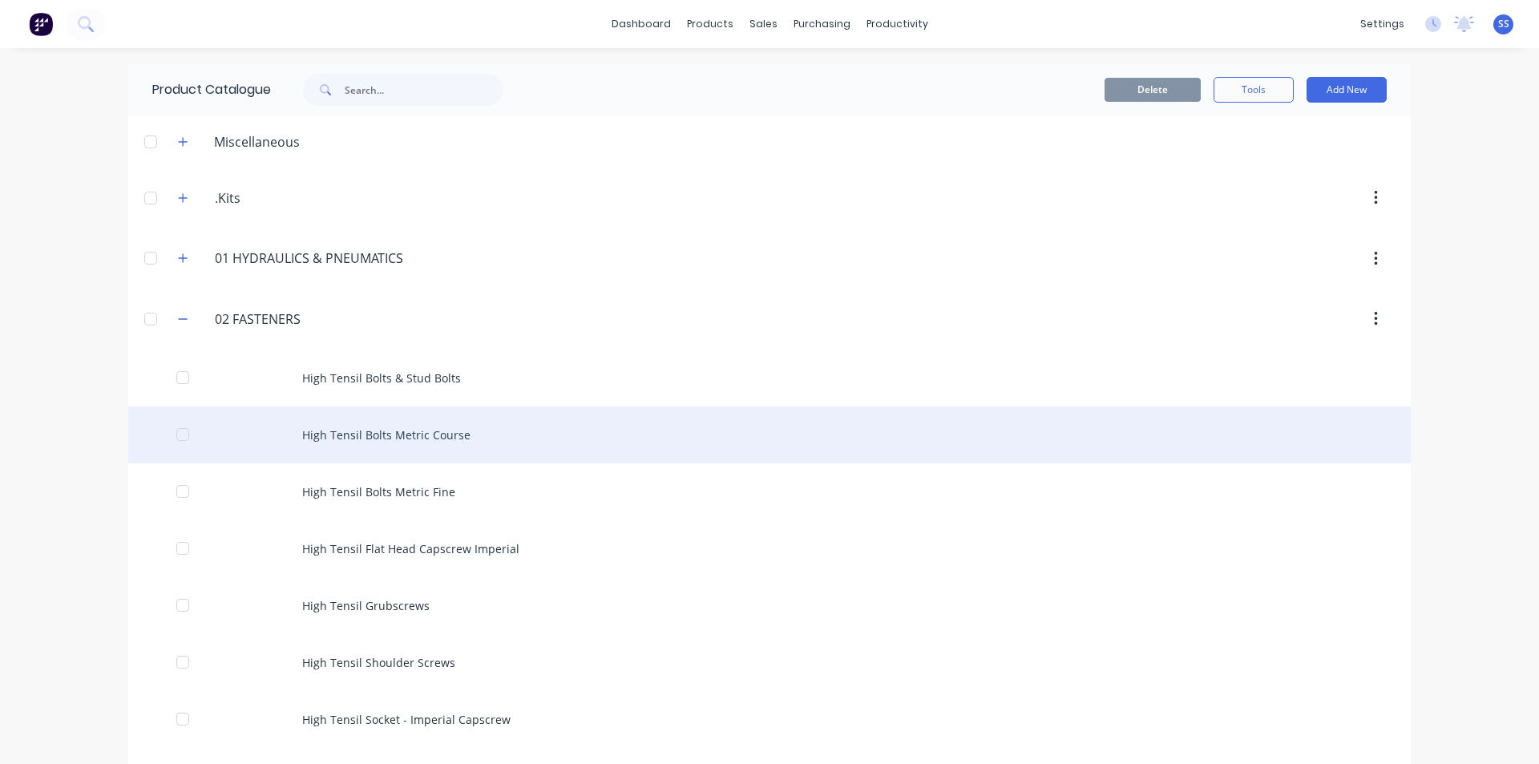
click at [368, 450] on div "High Tensil Bolts Metric Course" at bounding box center [769, 434] width 1282 height 57
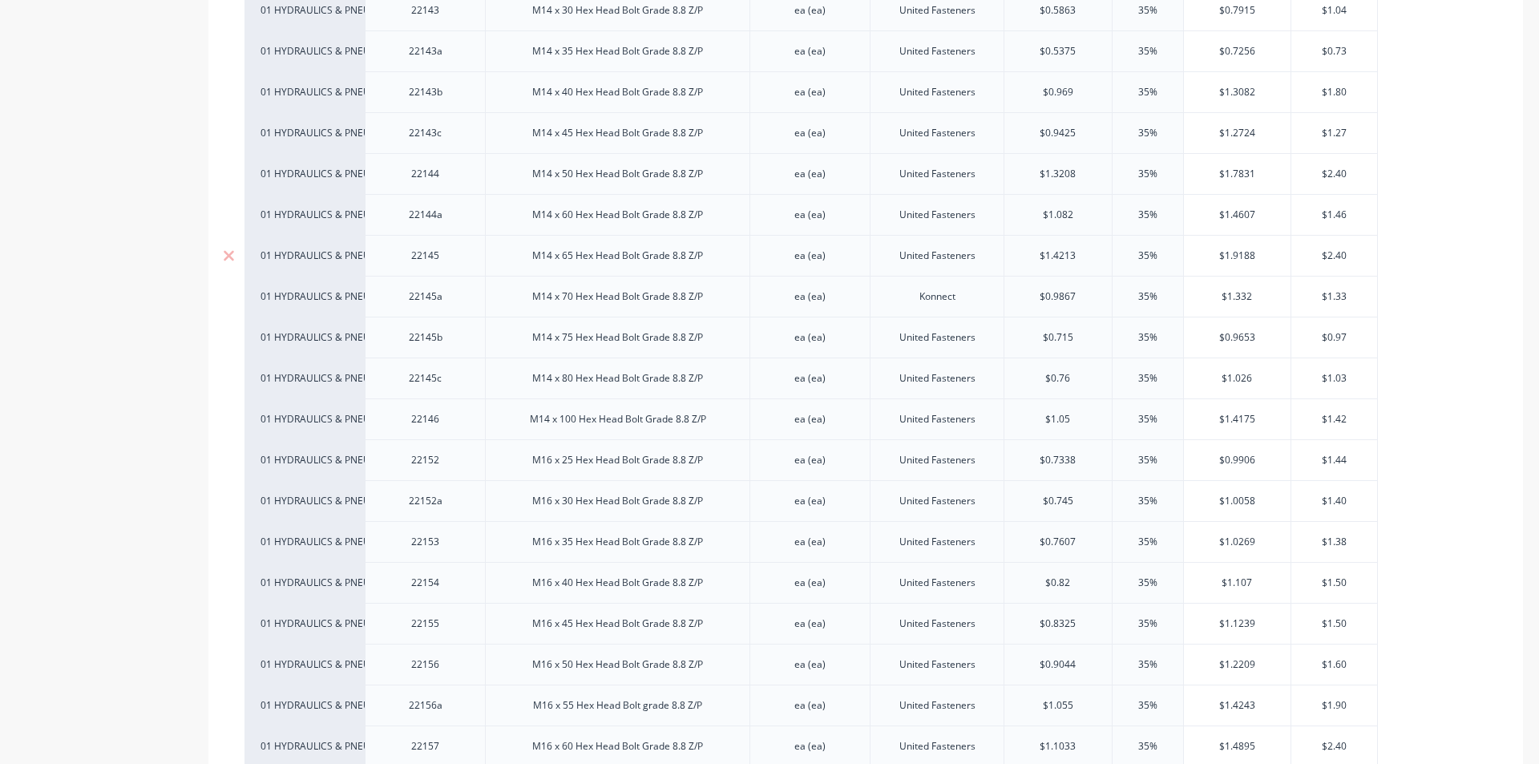
scroll to position [4408, 0]
click at [602, 383] on div "M16 x 50 Hex Head Bolt Grade 8.8 Z/P" at bounding box center [617, 374] width 196 height 21
type textarea "x"
